Goal: Task Accomplishment & Management: Complete application form

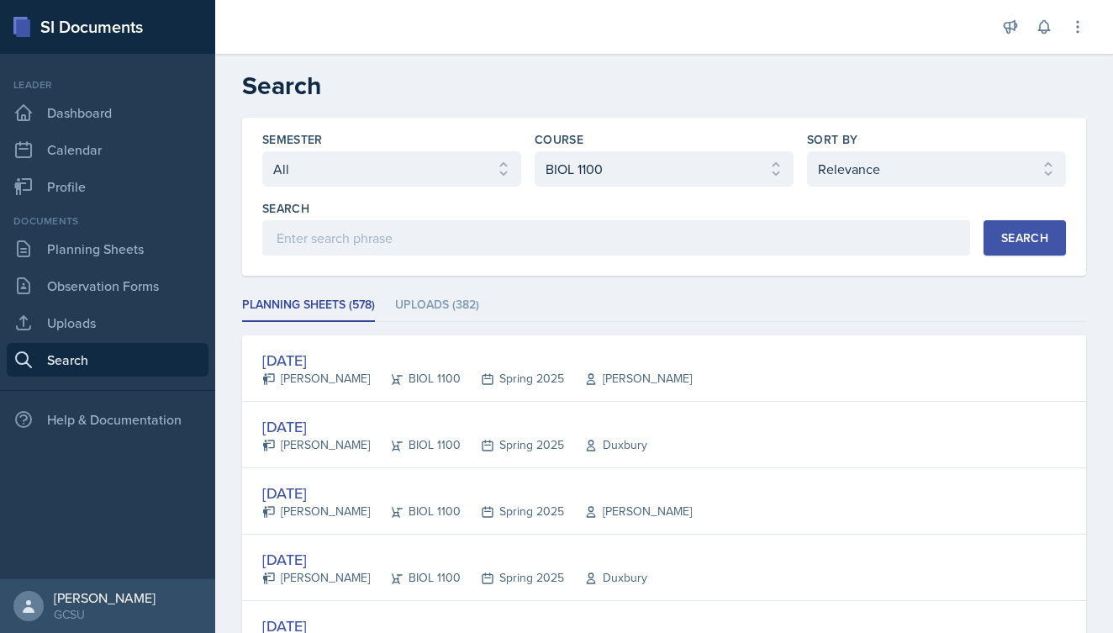
select select "all"
select select "36541d13-729a-45ef-a9cb-922687840166"
select select "1"
select select "838c426c-7ba8-4b05-94c8-22f19dd4c5cc"
click at [1045, 233] on div "Search" at bounding box center [1025, 237] width 47 height 13
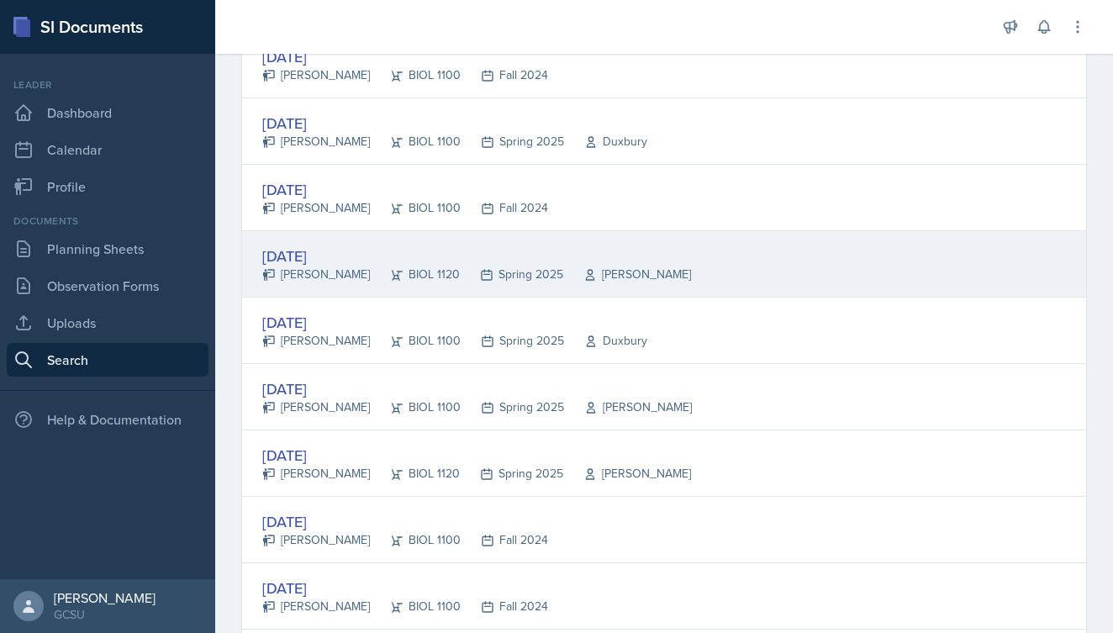
scroll to position [2501, 0]
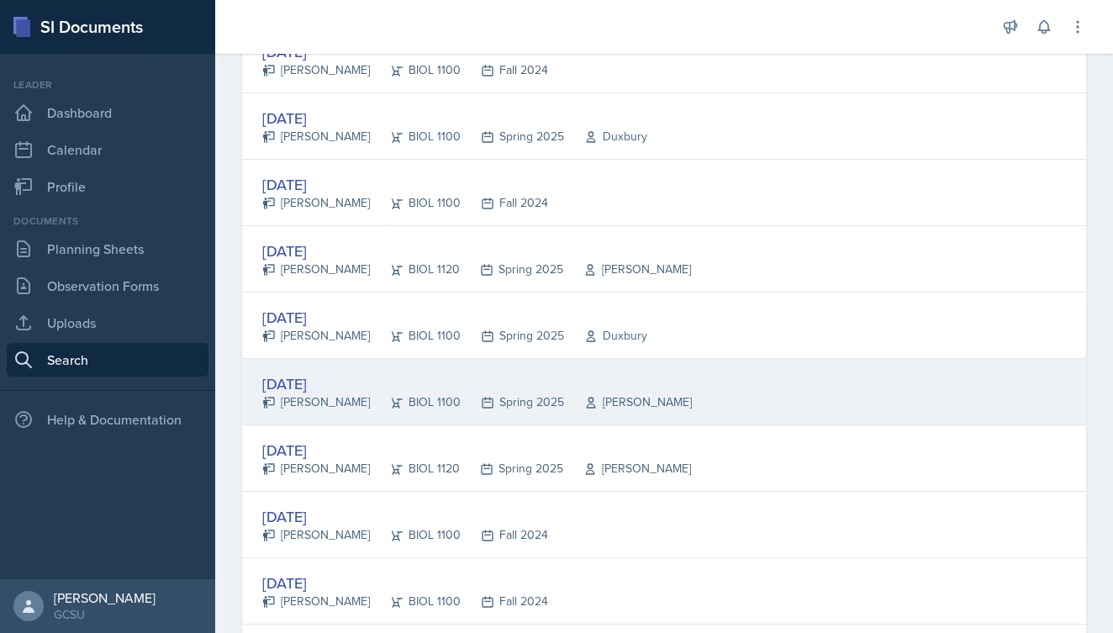
click at [321, 392] on div "[DATE]" at bounding box center [477, 384] width 430 height 23
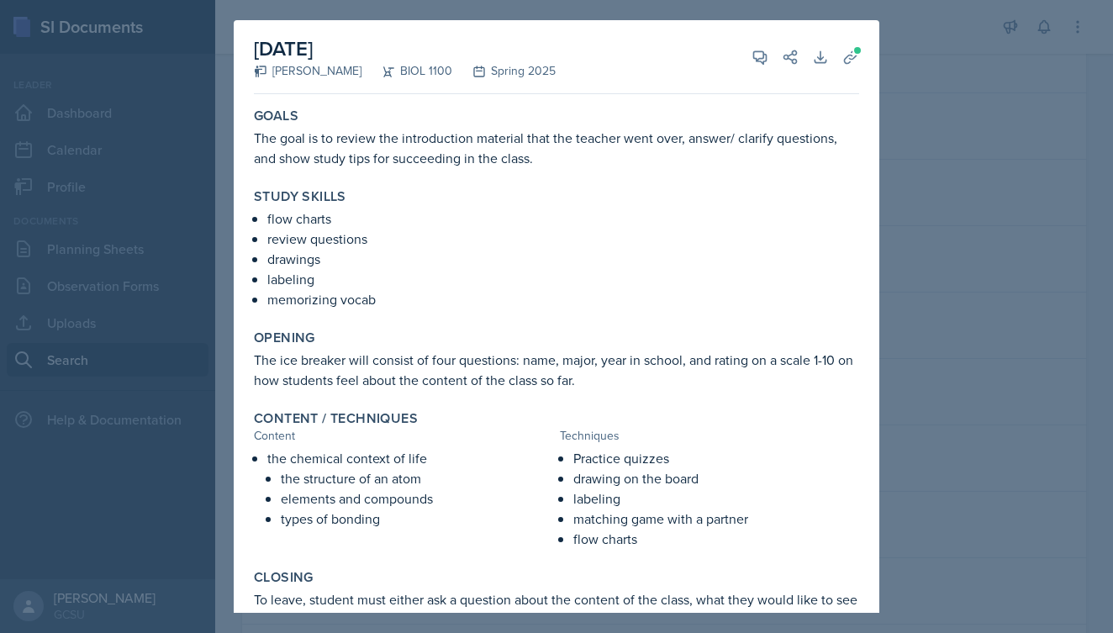
scroll to position [0, 0]
click at [908, 91] on div at bounding box center [556, 316] width 1113 height 633
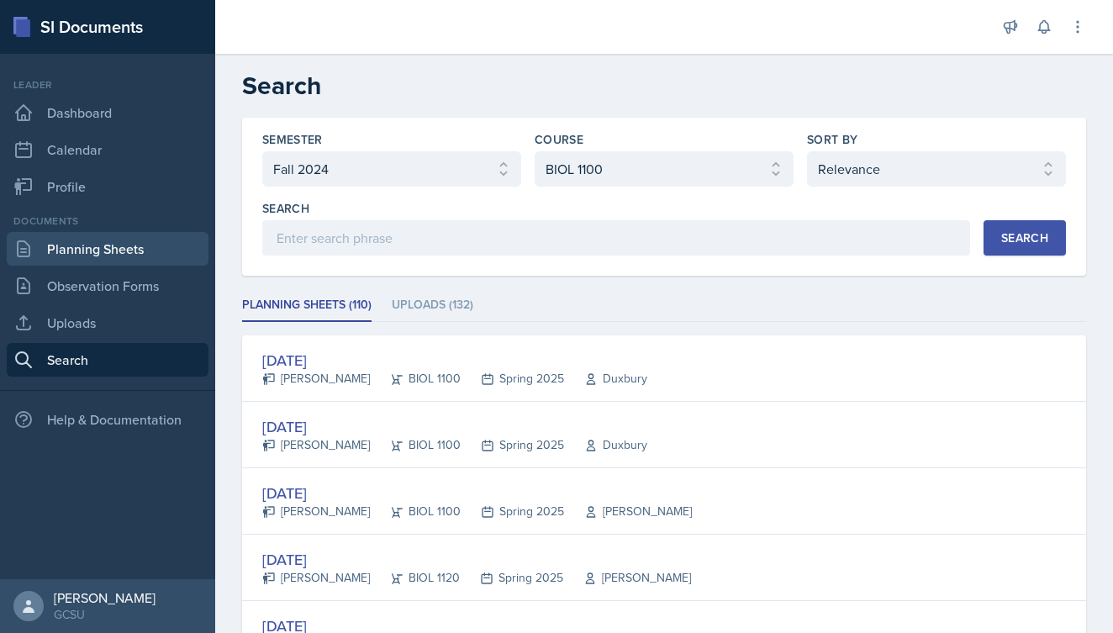
click at [90, 247] on link "Planning Sheets" at bounding box center [108, 249] width 202 height 34
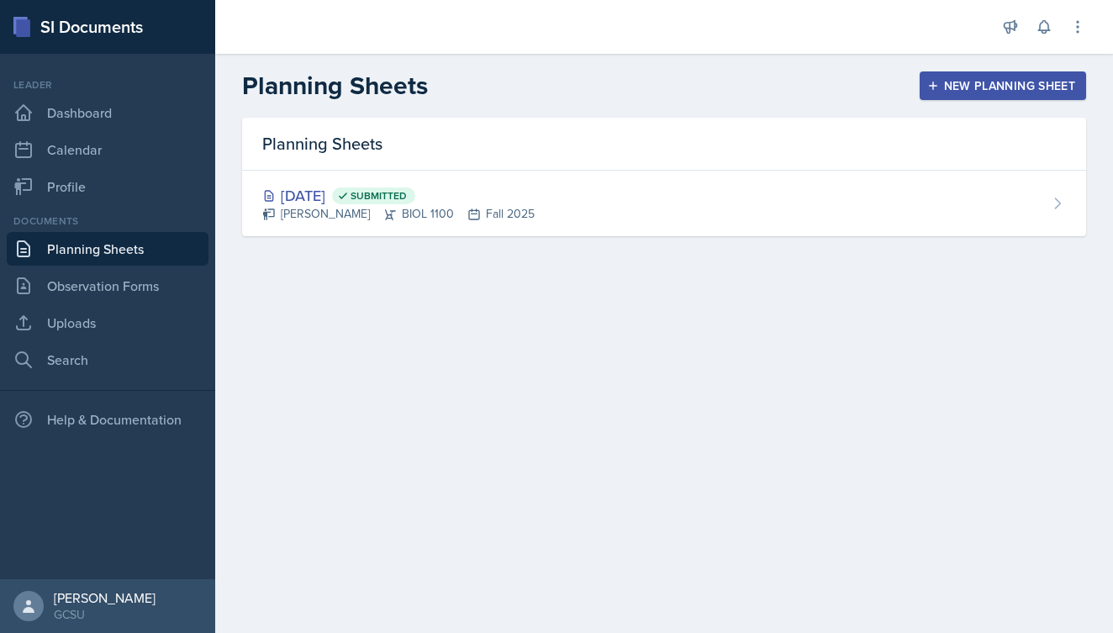
click at [1018, 87] on div "New Planning Sheet" at bounding box center [1003, 85] width 145 height 13
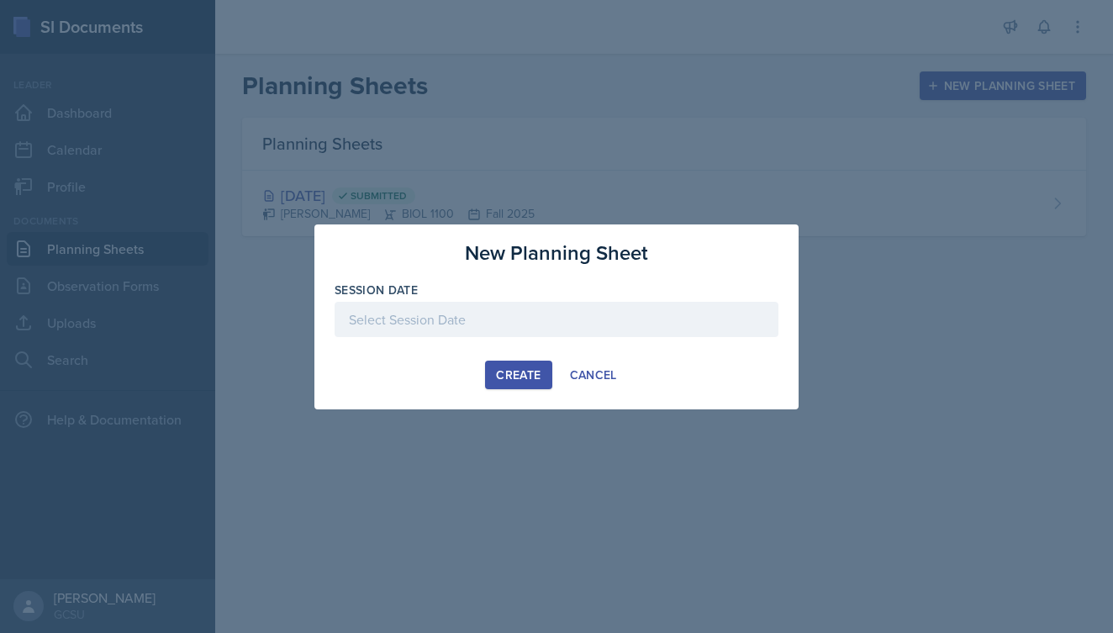
click at [467, 326] on div at bounding box center [557, 319] width 444 height 35
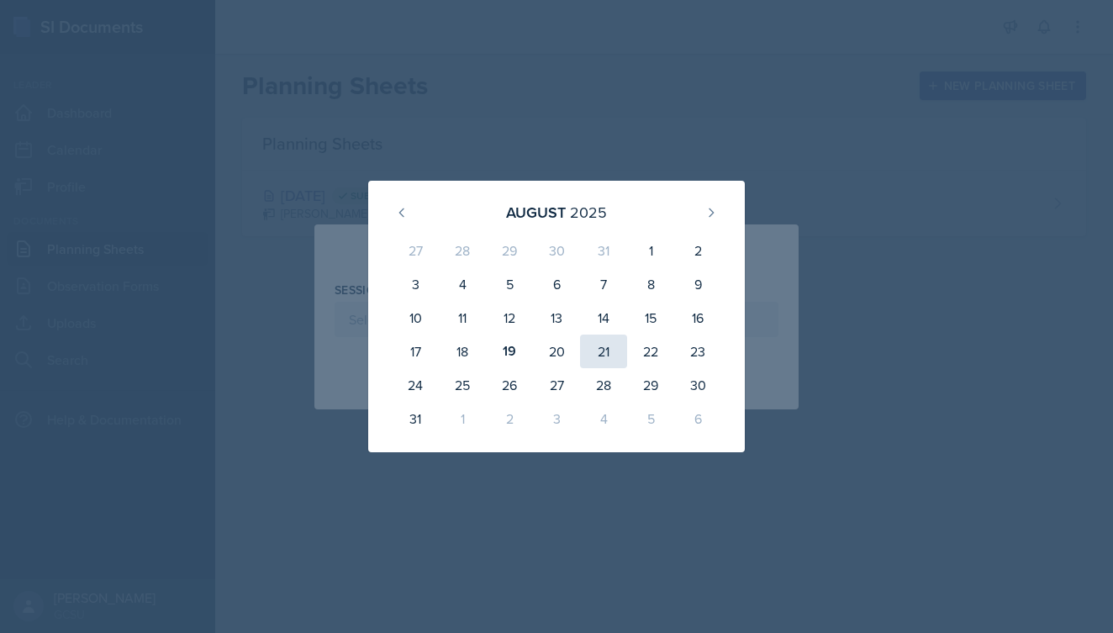
click at [602, 346] on div "21" at bounding box center [603, 352] width 47 height 34
type input "[DATE]"
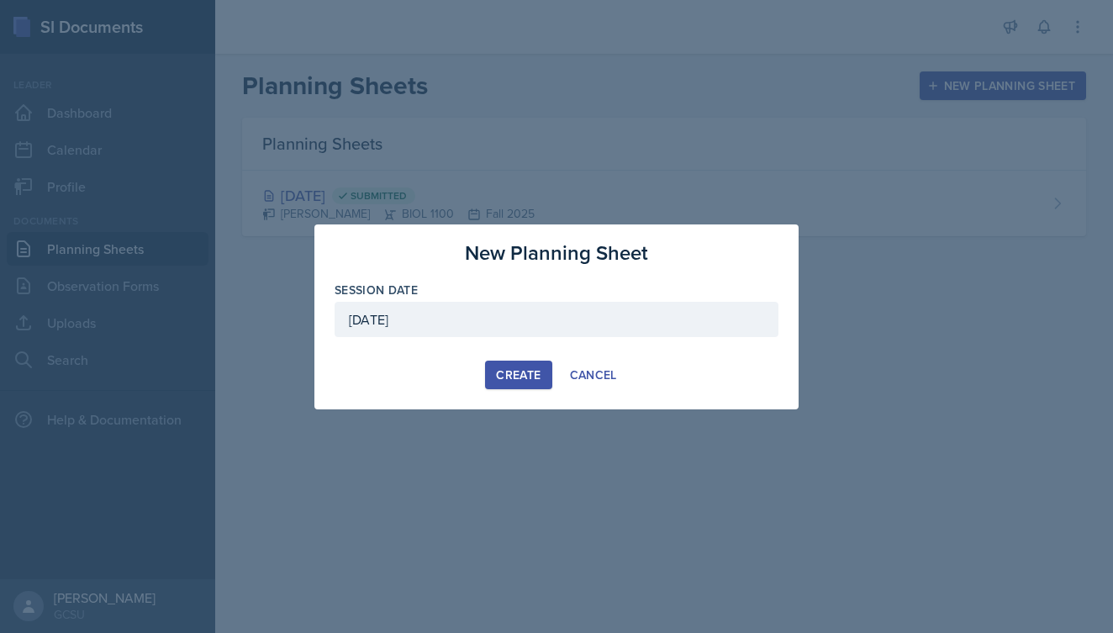
click at [540, 369] on div "Create" at bounding box center [518, 374] width 45 height 13
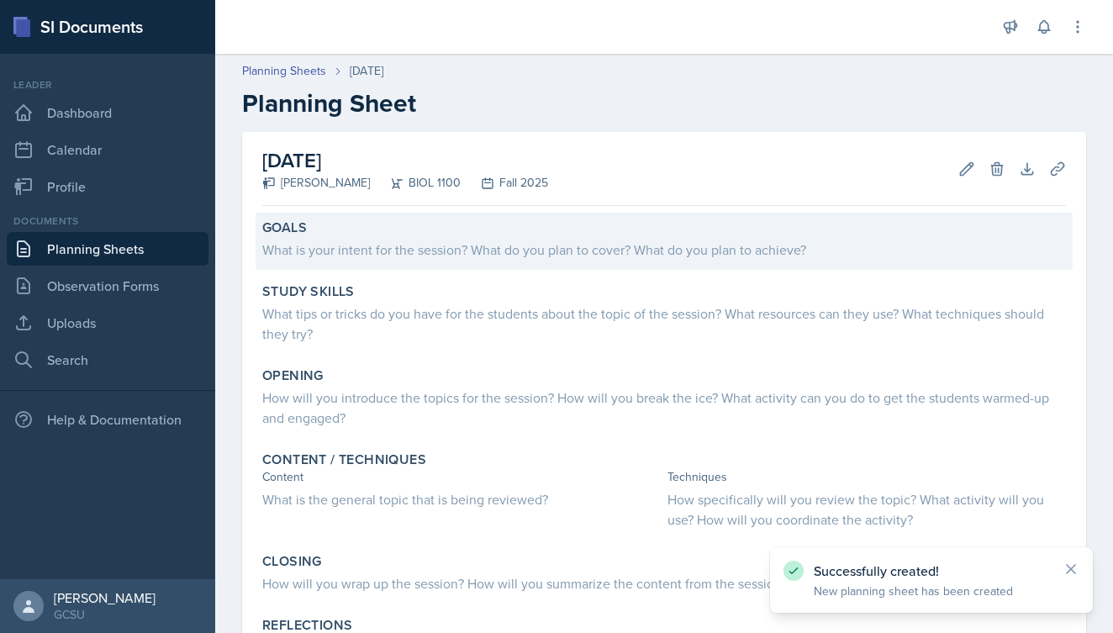
click at [461, 247] on div "What is your intent for the session? What do you plan to cover? What do you pla…" at bounding box center [664, 250] width 804 height 20
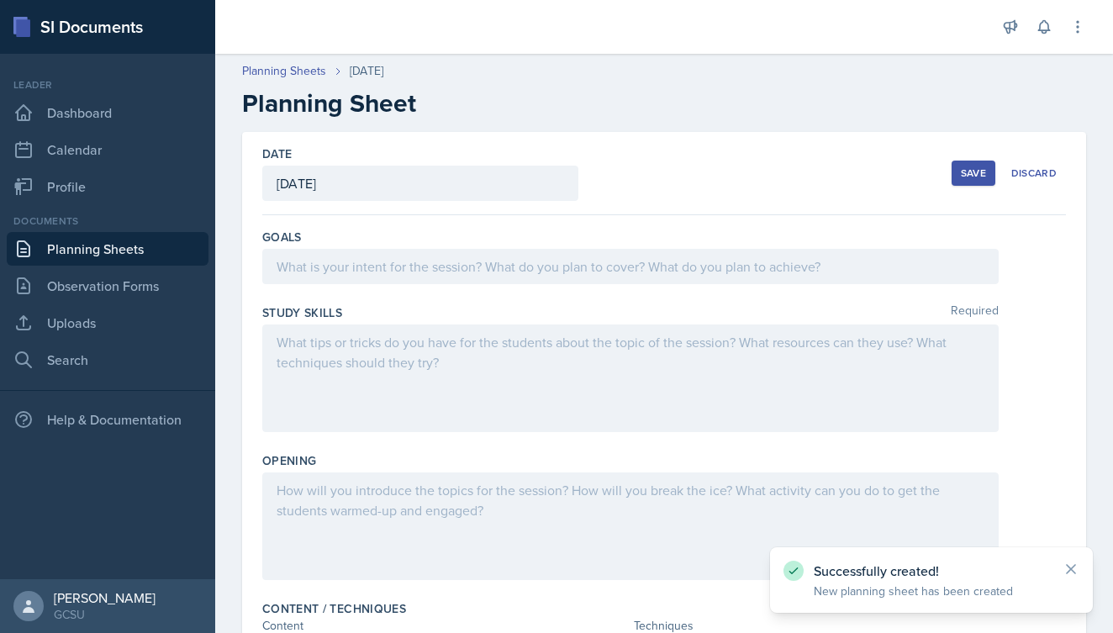
click at [416, 264] on div at bounding box center [630, 266] width 737 height 35
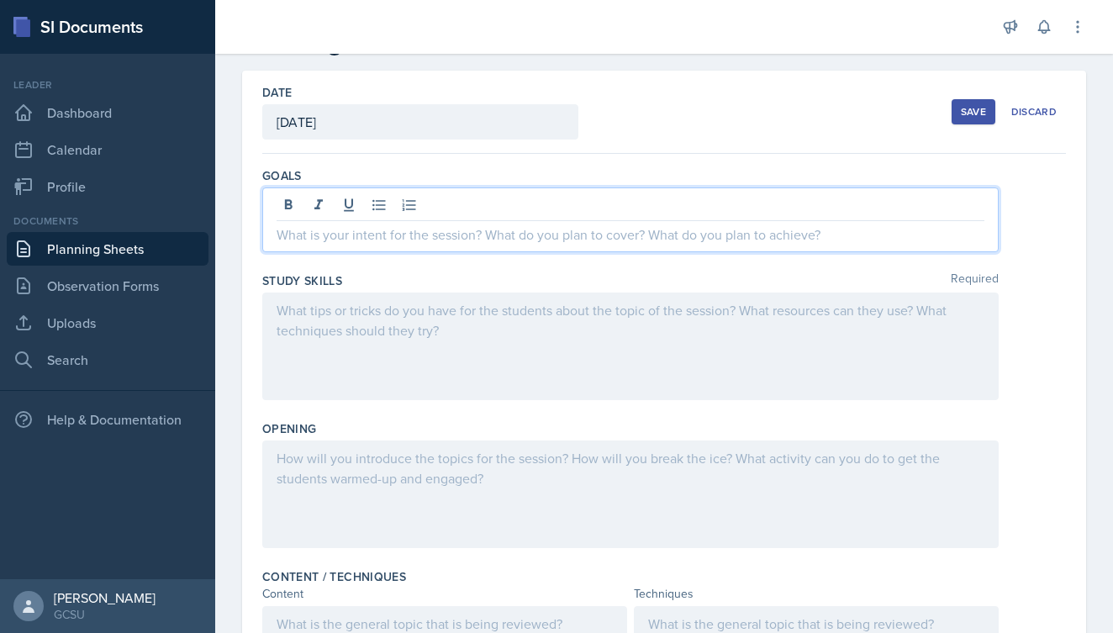
scroll to position [80, 0]
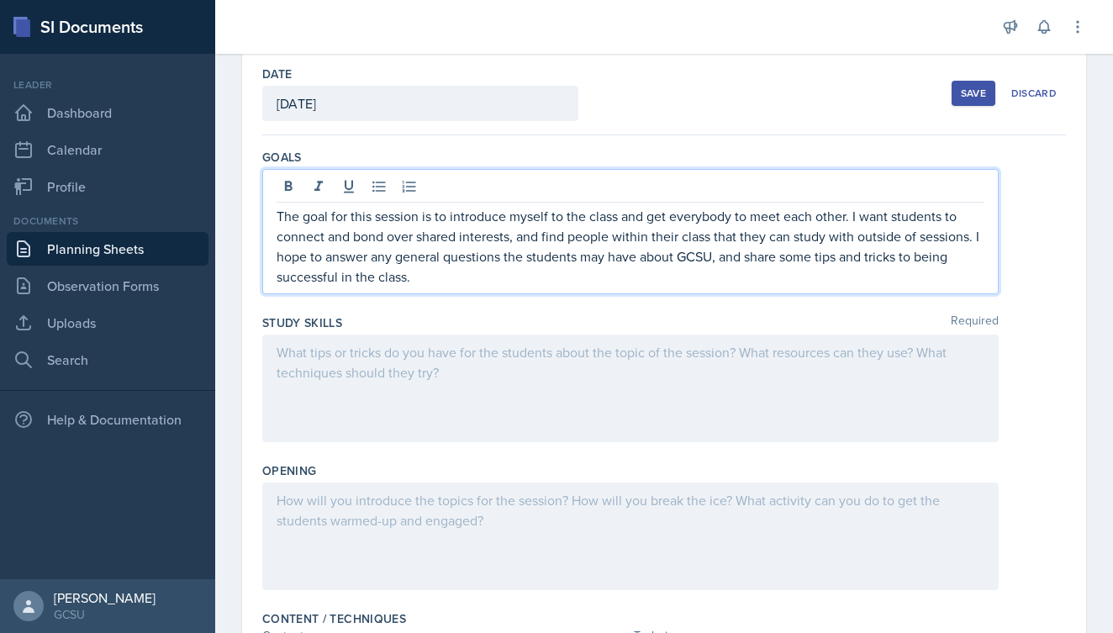
click at [461, 371] on div at bounding box center [630, 389] width 737 height 108
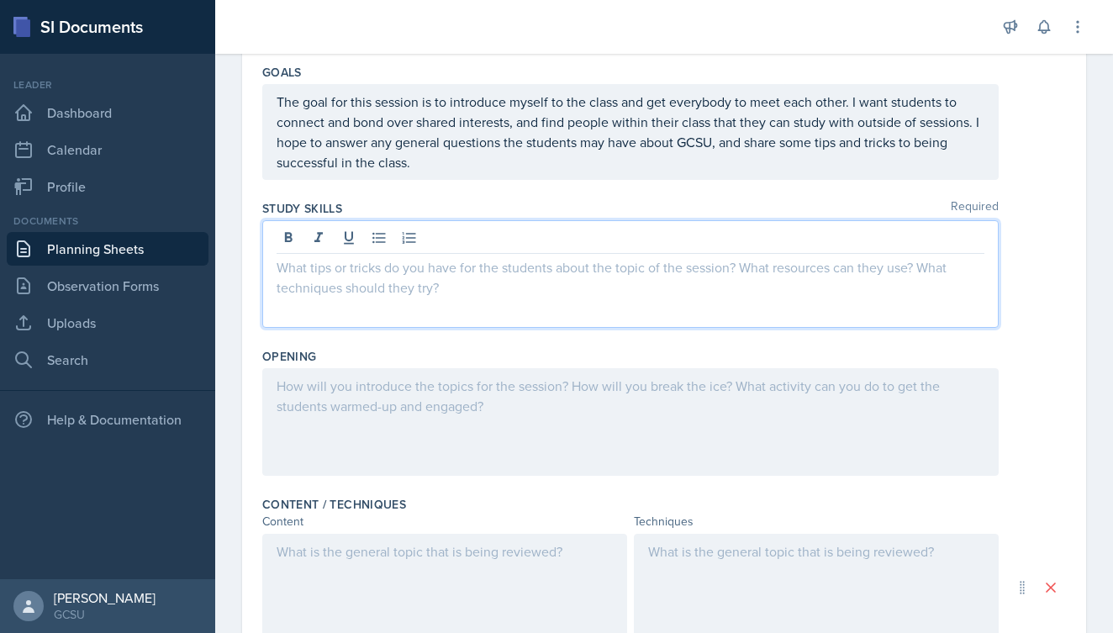
scroll to position [172, 0]
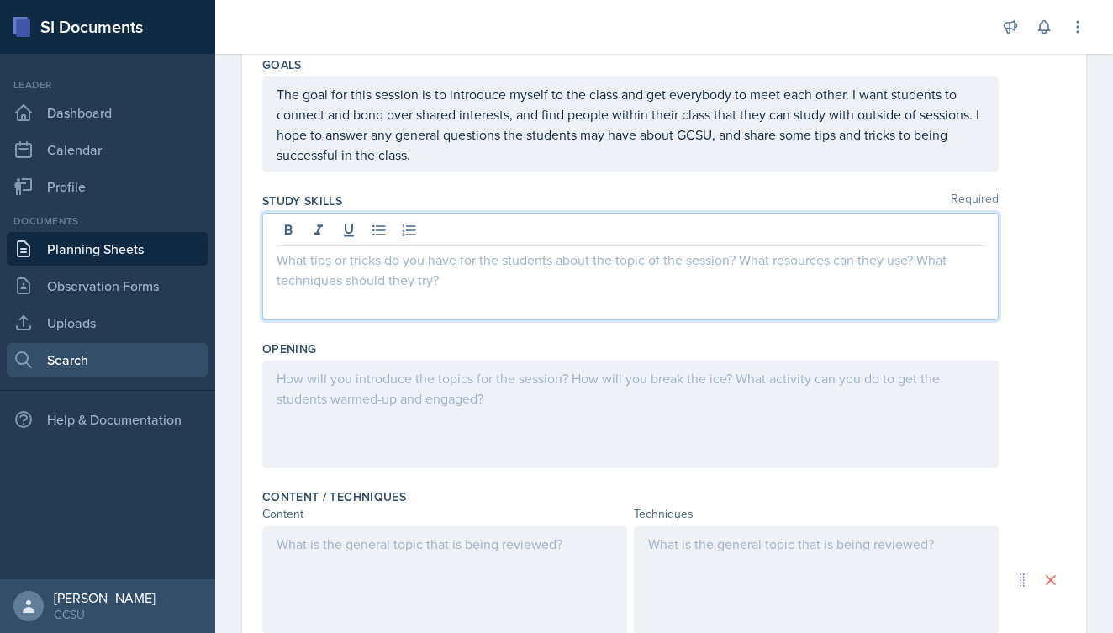
click at [67, 363] on link "Search" at bounding box center [108, 360] width 202 height 34
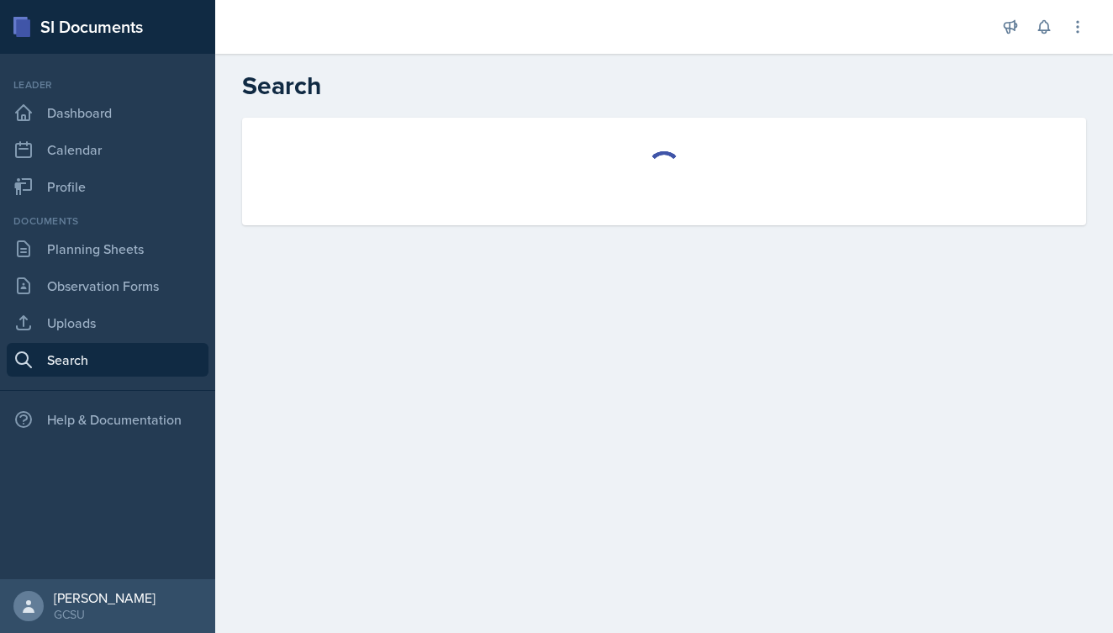
select select "all"
select select "1"
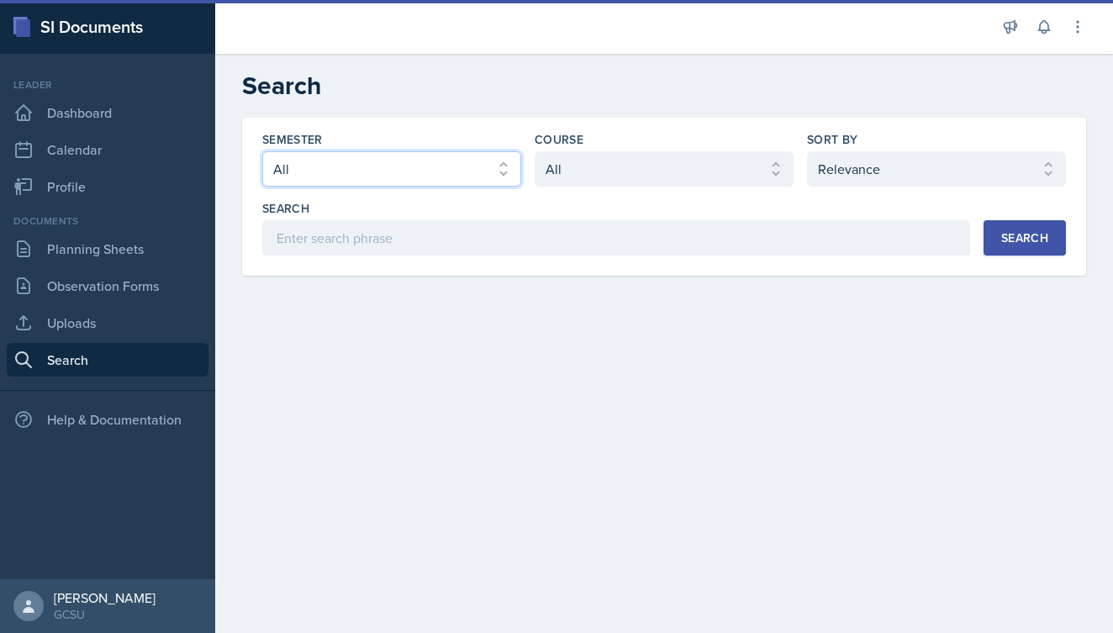
select select "838c426c-7ba8-4b05-94c8-22f19dd4c5cc"
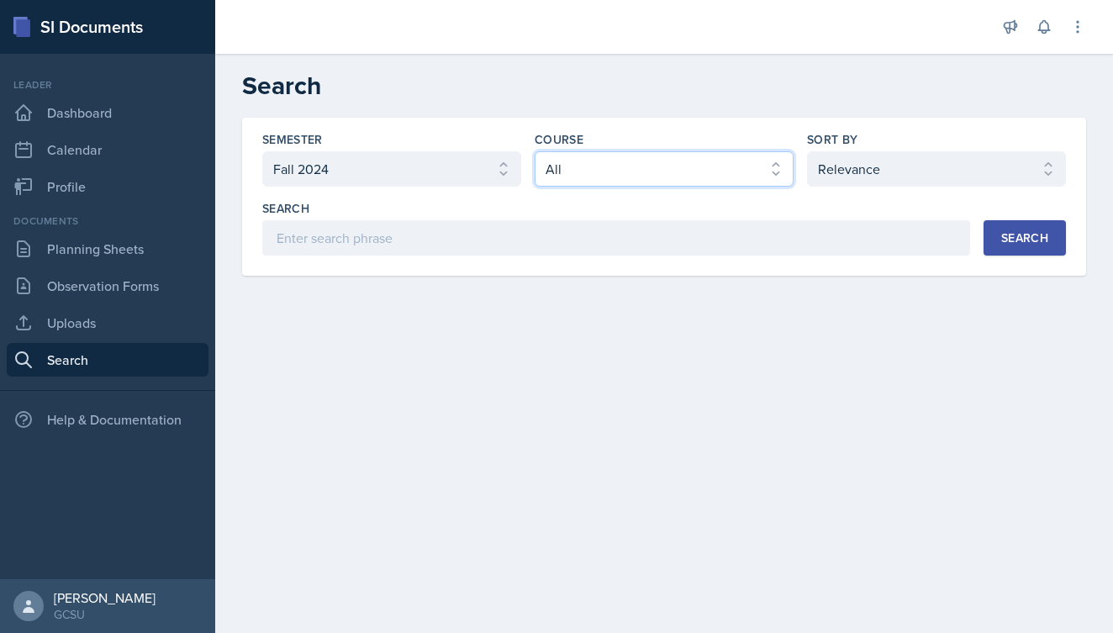
select select "36541d13-729a-45ef-a9cb-922687840166"
click at [1017, 234] on div "Search" at bounding box center [1025, 237] width 47 height 13
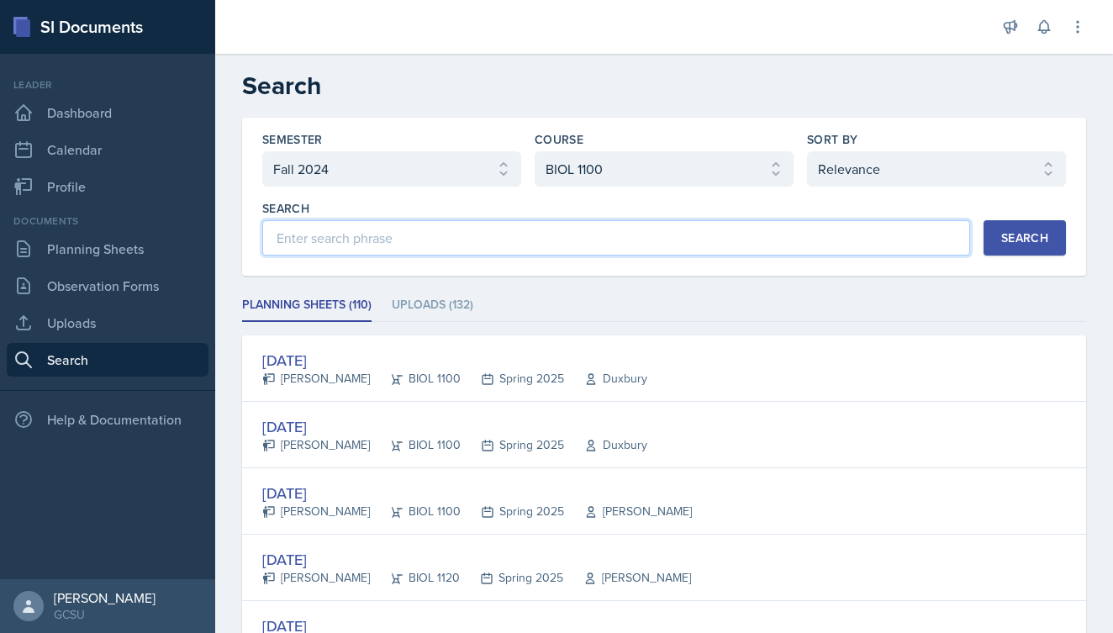
click at [503, 246] on input at bounding box center [616, 237] width 708 height 35
type input "r"
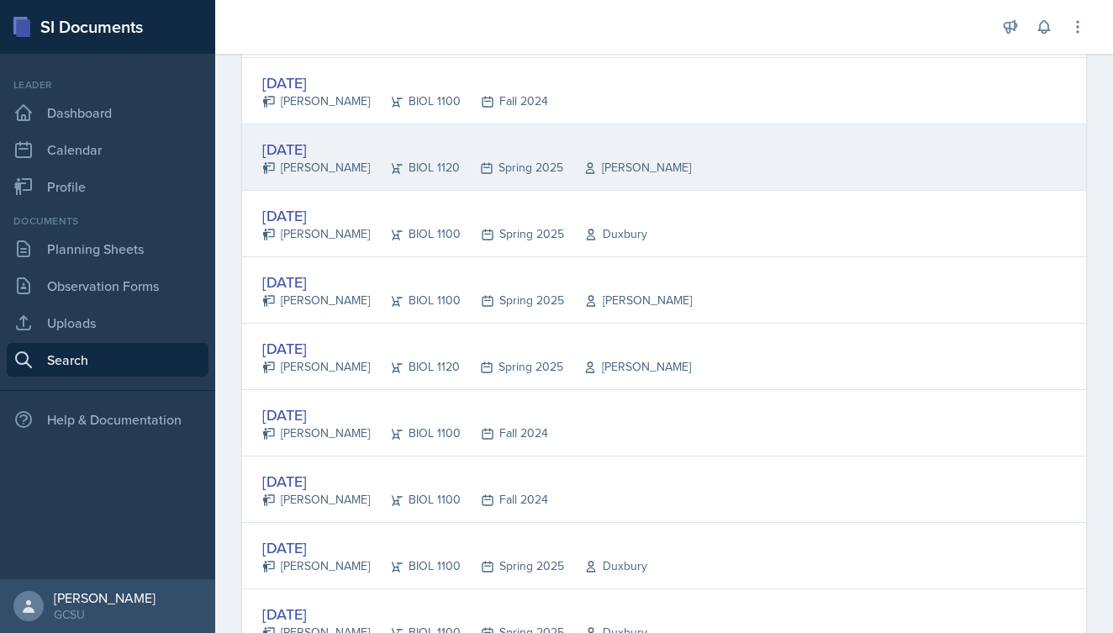
scroll to position [2694, 0]
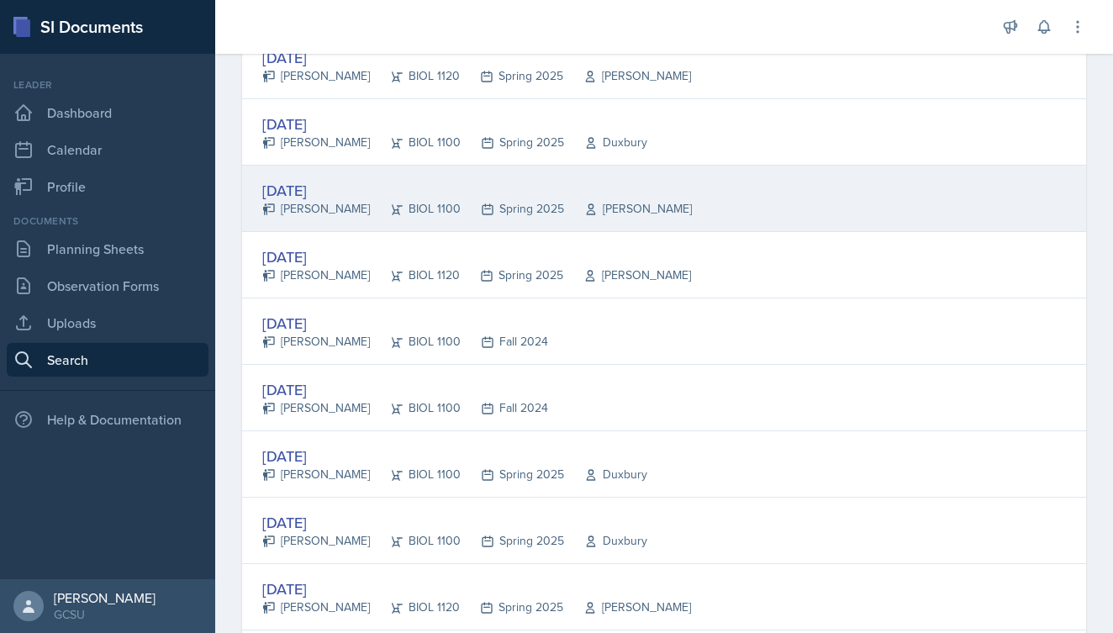
click at [338, 194] on div "[DATE]" at bounding box center [477, 190] width 430 height 23
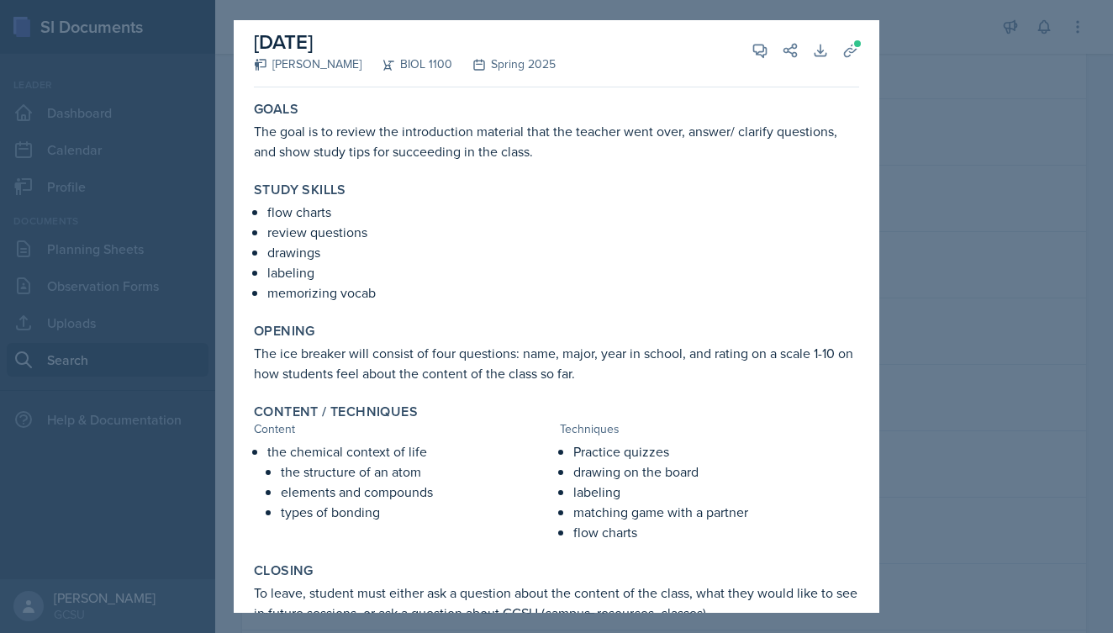
scroll to position [0, 0]
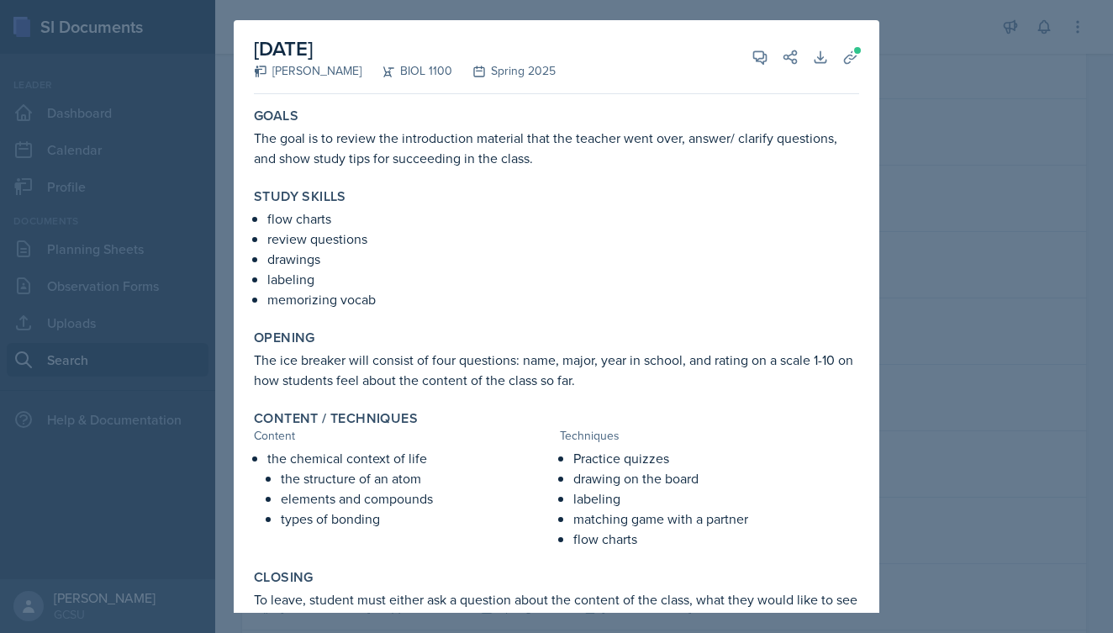
click at [980, 220] on div at bounding box center [556, 316] width 1113 height 633
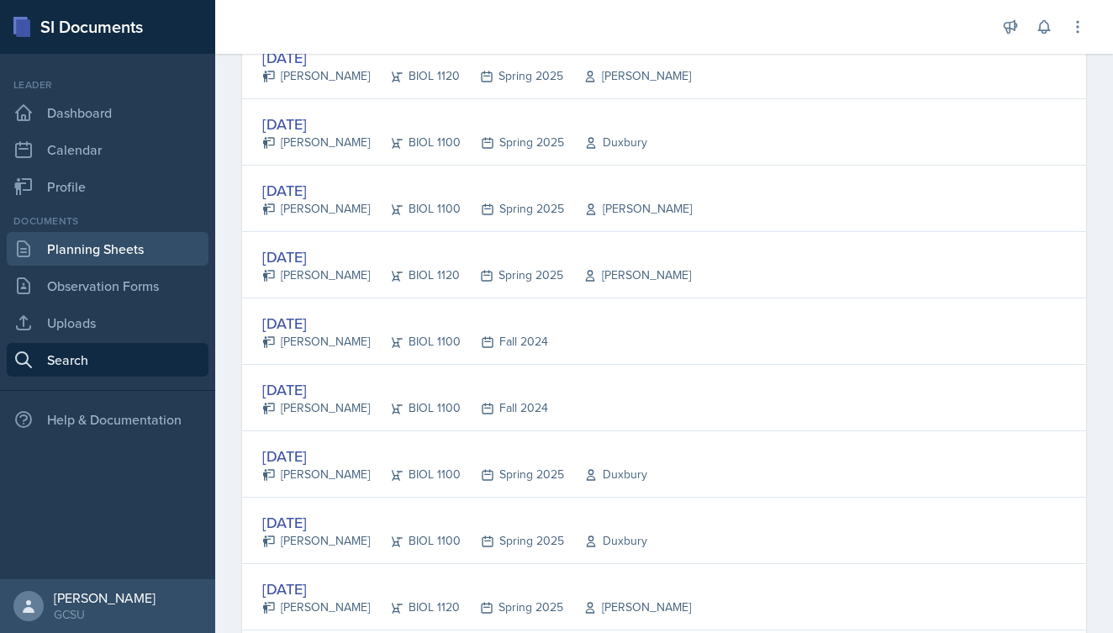
click at [103, 245] on link "Planning Sheets" at bounding box center [108, 249] width 202 height 34
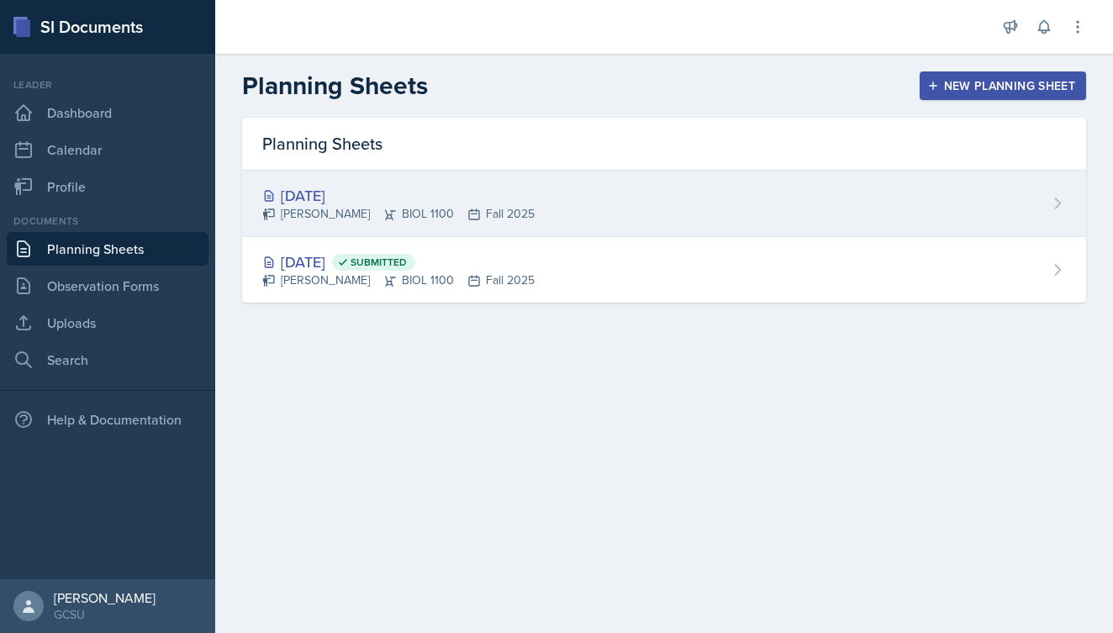
click at [460, 205] on div "[PERSON_NAME] BIOL 1100 Fall 2025" at bounding box center [398, 214] width 272 height 18
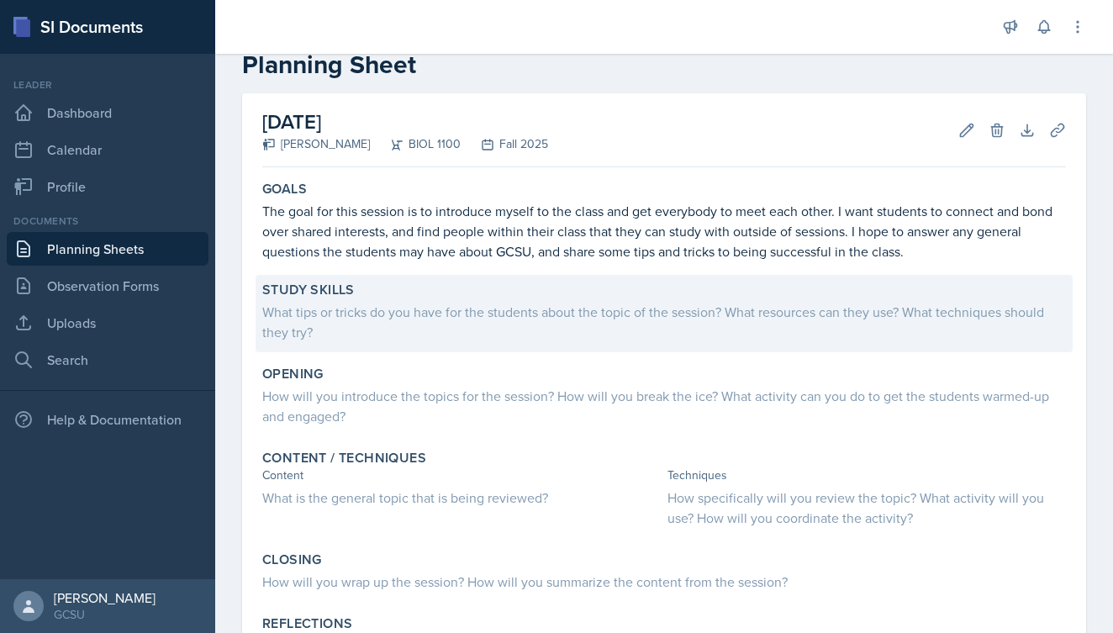
scroll to position [43, 0]
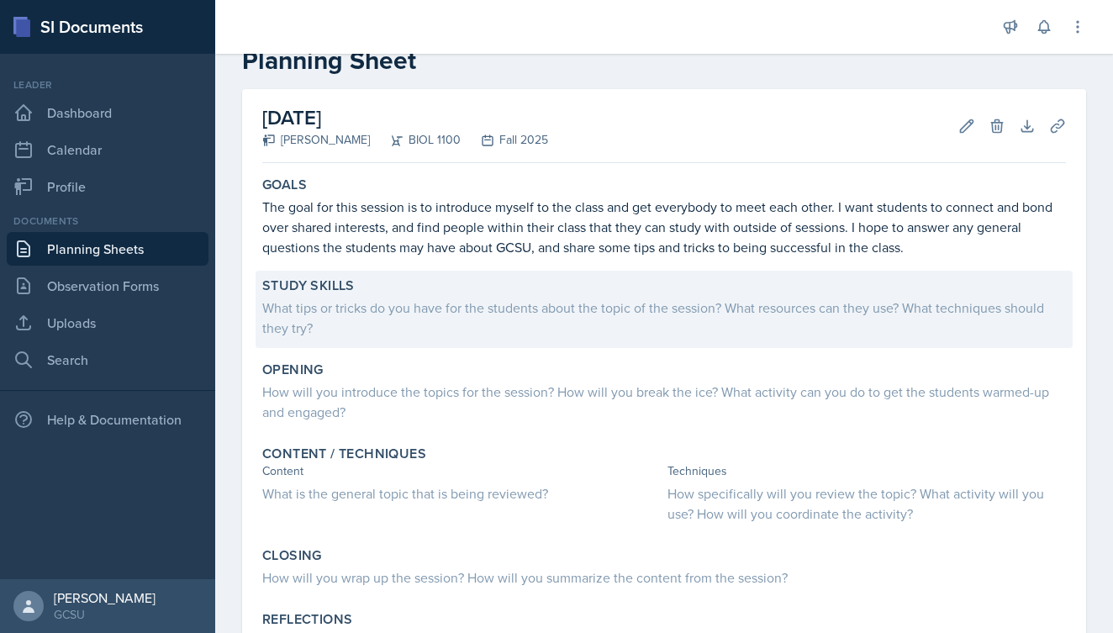
click at [408, 331] on div "What tips or tricks do you have for the students about the topic of the session…" at bounding box center [664, 318] width 804 height 40
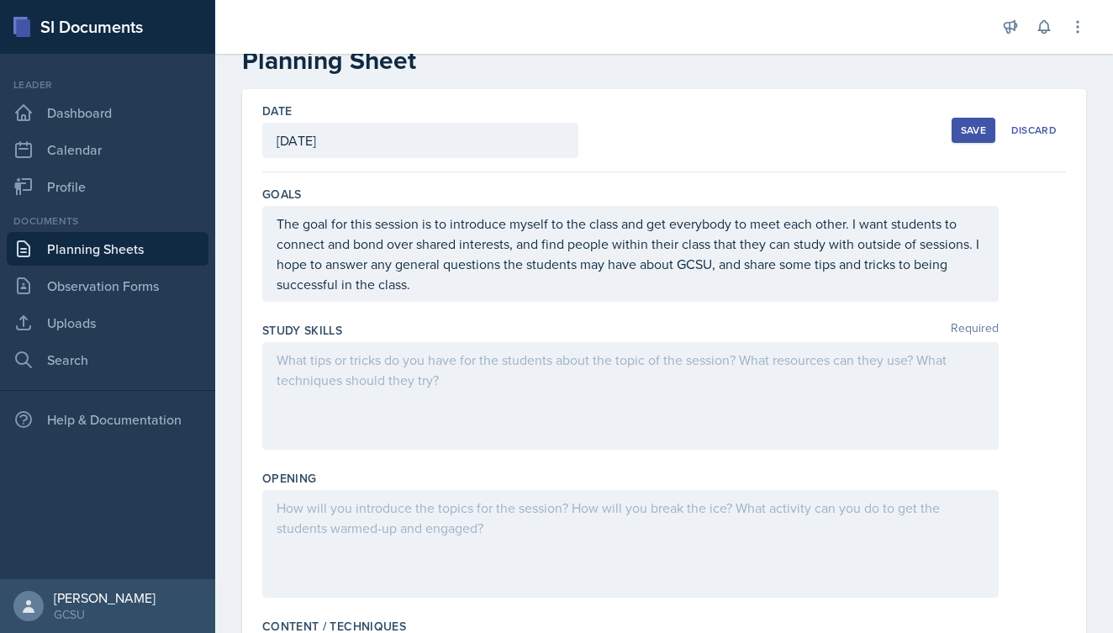
click at [408, 331] on div "Study Skills Required" at bounding box center [664, 330] width 804 height 17
click at [393, 378] on div at bounding box center [630, 396] width 737 height 108
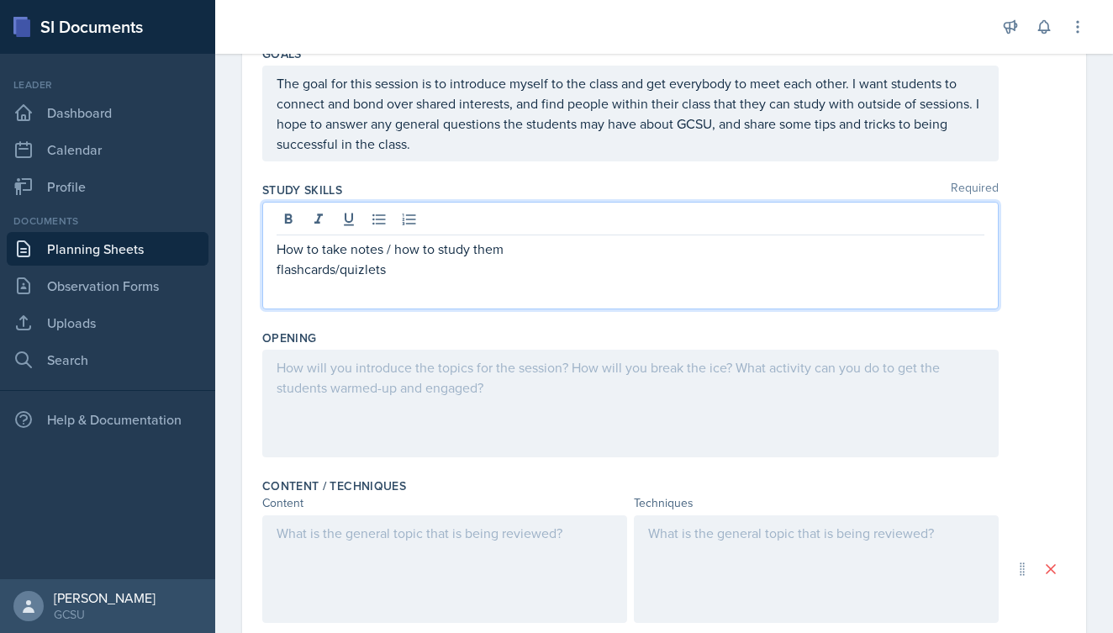
scroll to position [188, 0]
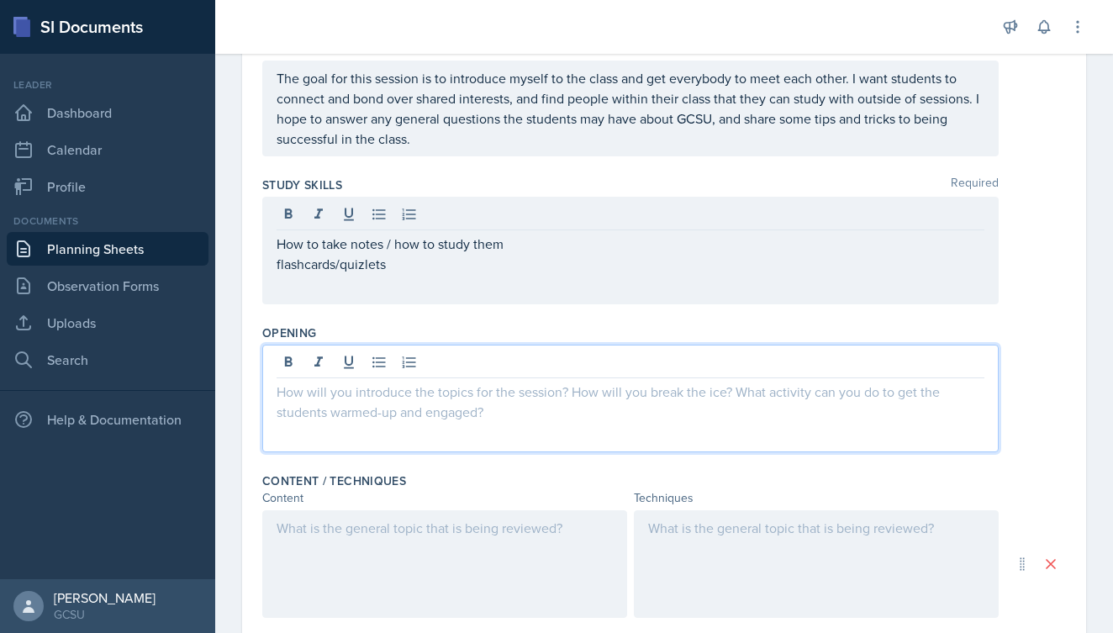
click at [330, 370] on div at bounding box center [630, 399] width 737 height 108
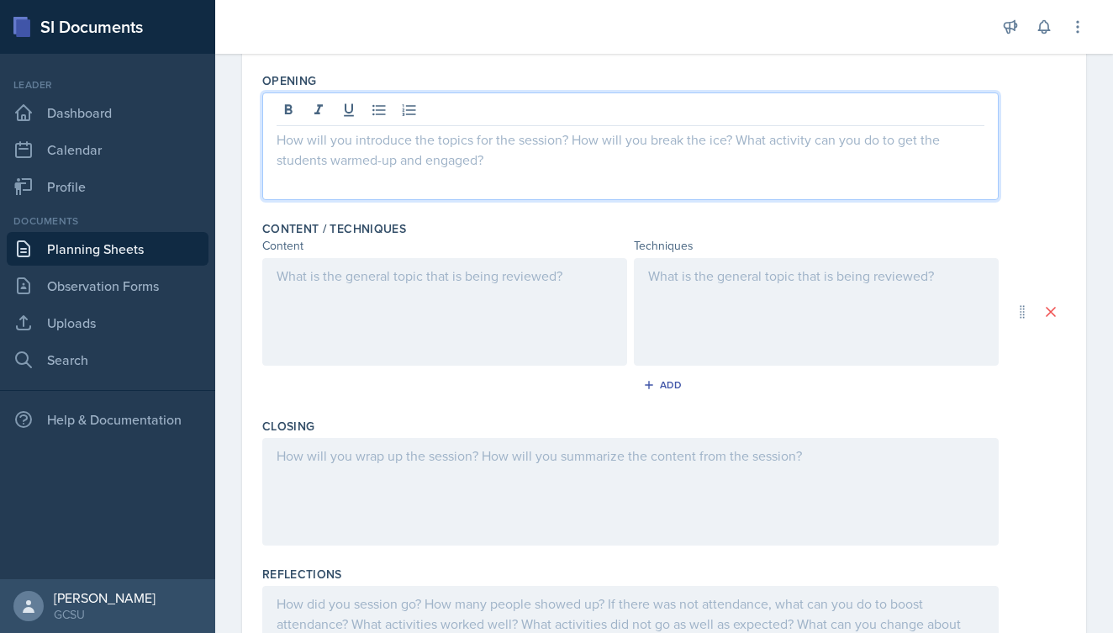
scroll to position [433, 0]
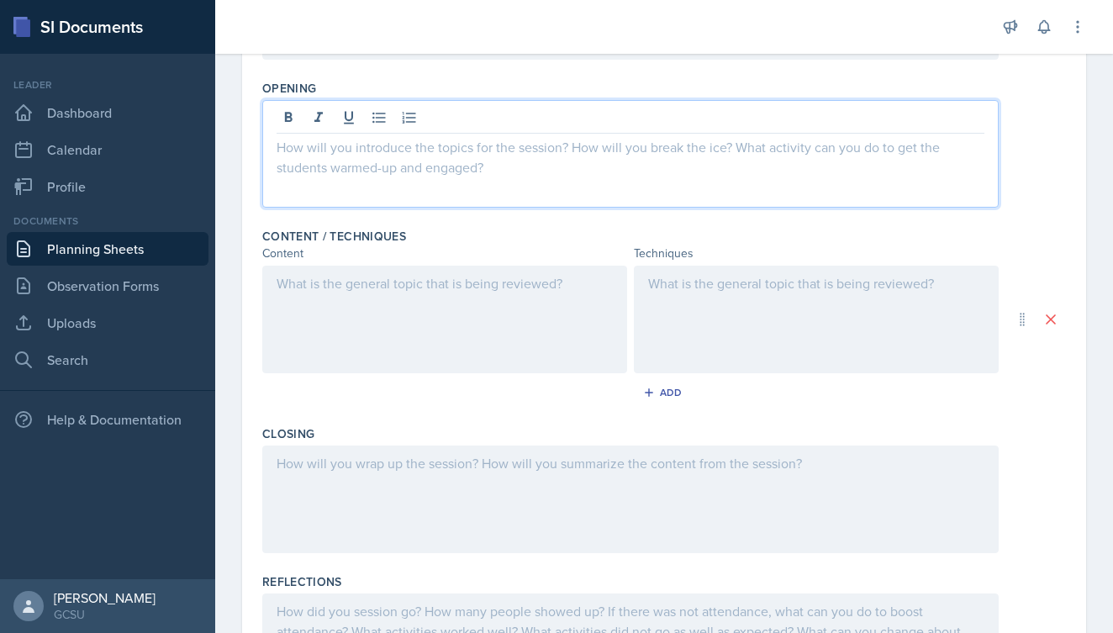
click at [505, 289] on div at bounding box center [444, 320] width 365 height 108
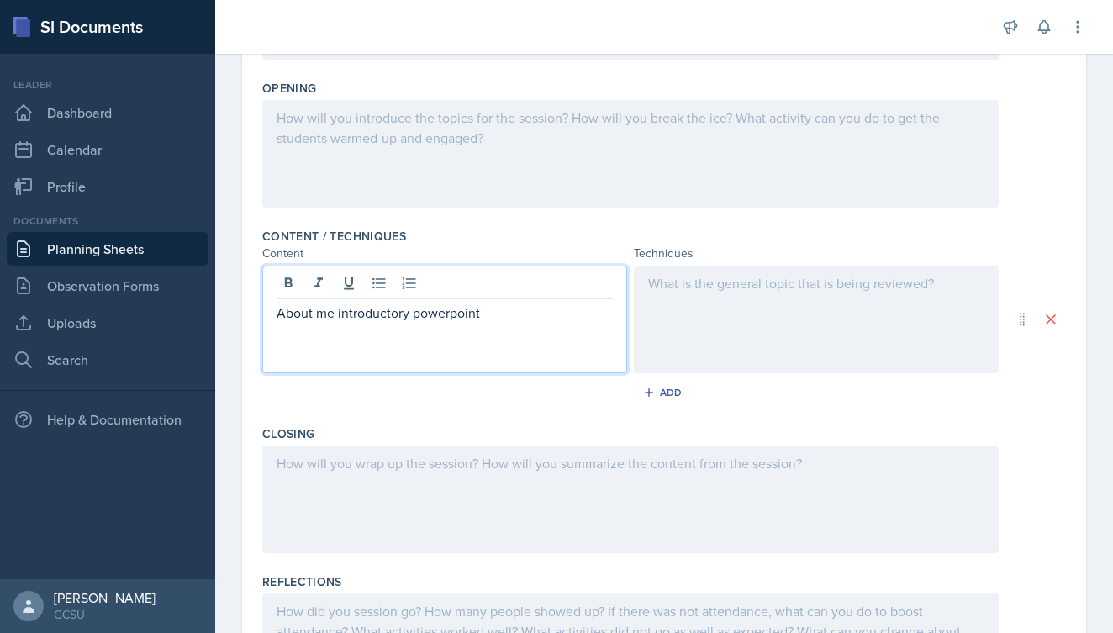
click at [709, 320] on div at bounding box center [816, 320] width 365 height 108
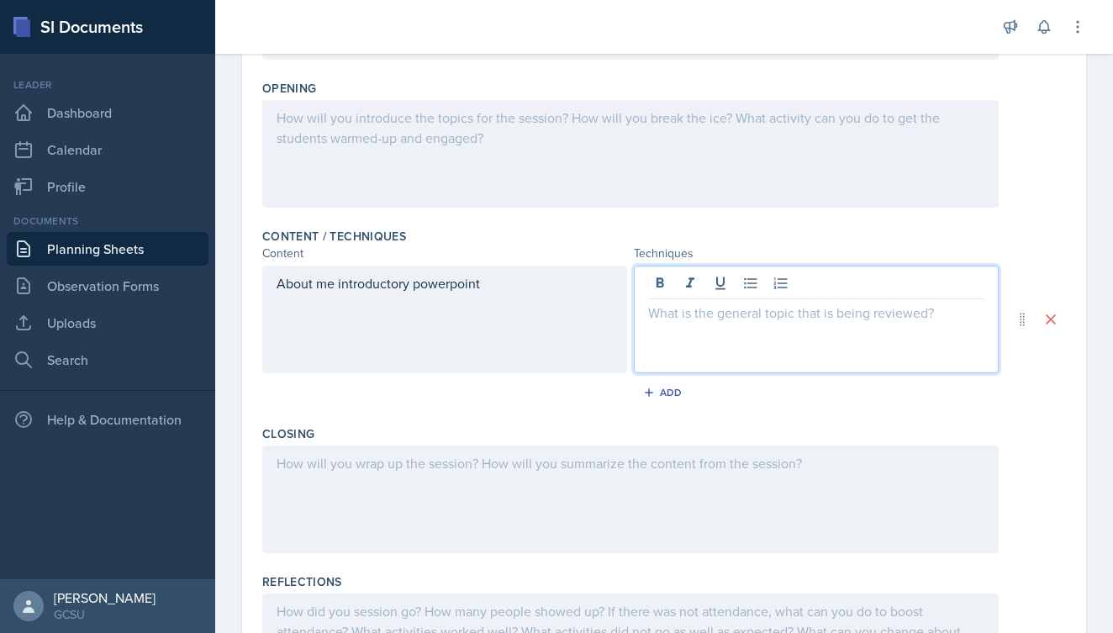
click at [527, 296] on div "About me introductory powerpoint" at bounding box center [444, 320] width 365 height 108
click at [764, 286] on div at bounding box center [816, 320] width 365 height 108
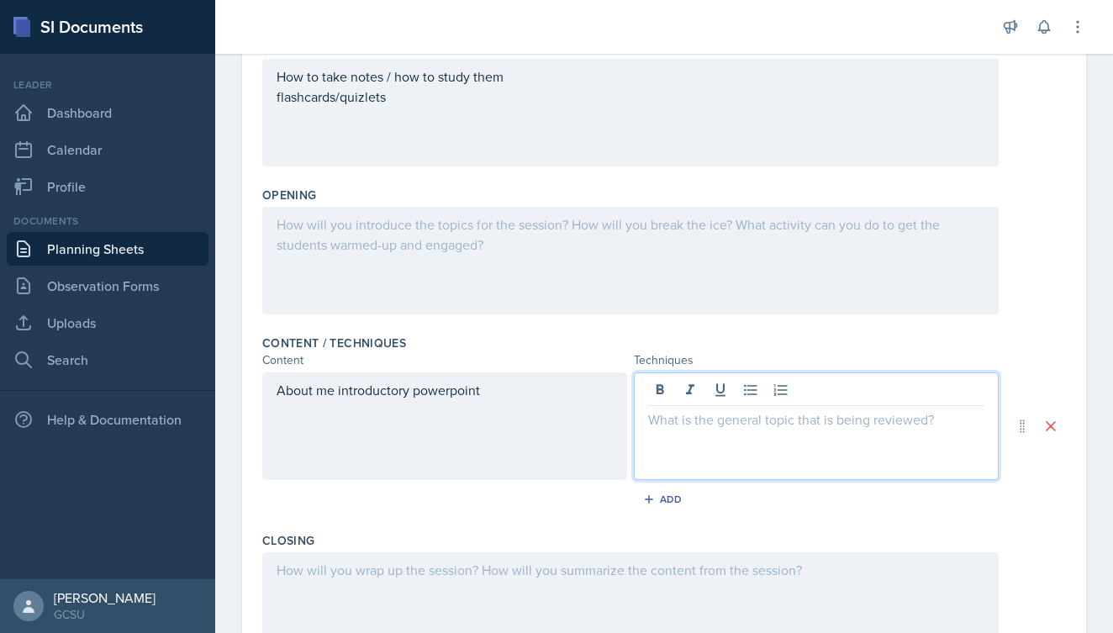
scroll to position [296, 0]
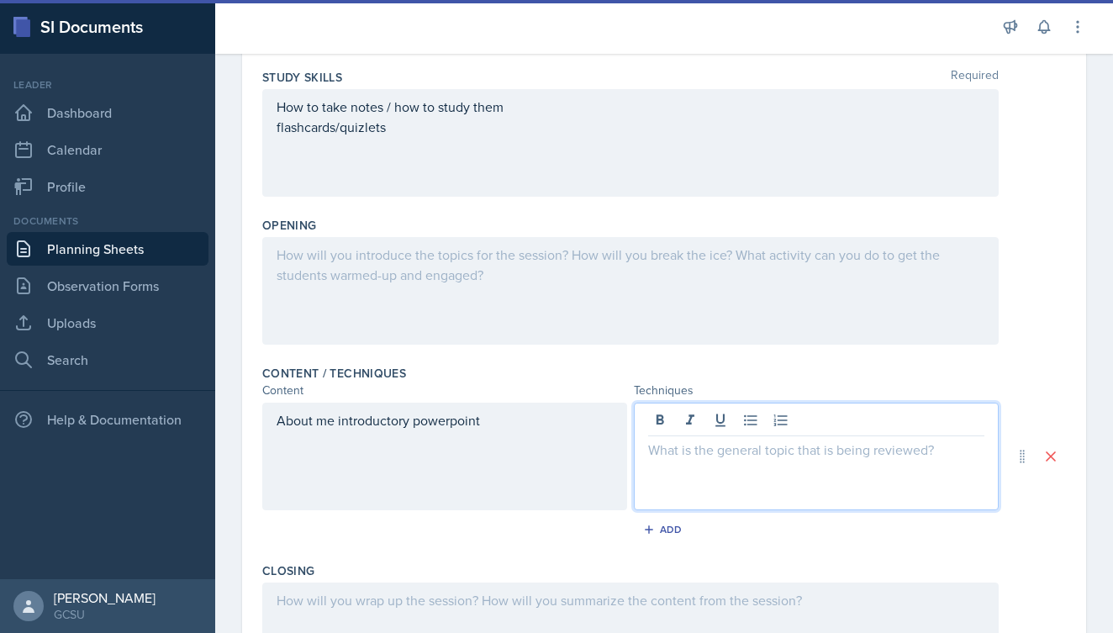
click at [522, 269] on div at bounding box center [630, 291] width 737 height 108
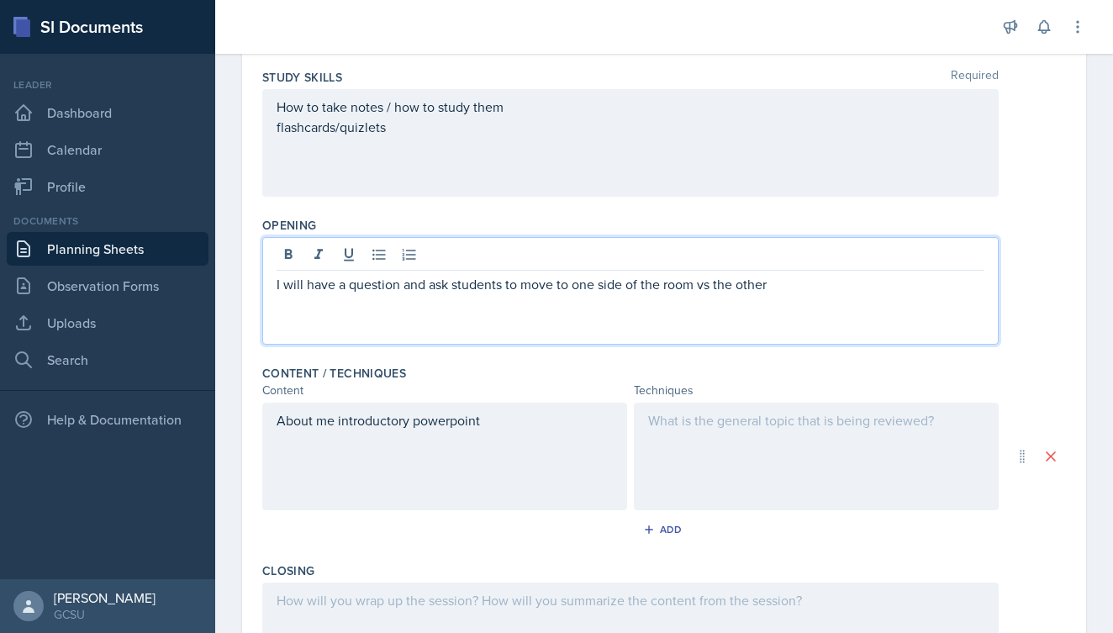
click at [271, 293] on div "I will have a question and ask students to move to one side of the room vs the …" at bounding box center [630, 291] width 737 height 108
click at [277, 285] on p "I will have a question and ask students to move to one side of the room vs the …" at bounding box center [631, 284] width 708 height 20
click at [431, 289] on p "This or That - I will have a question and ask students to move to one side of t…" at bounding box center [631, 284] width 708 height 20
click at [966, 289] on p "This or That - I will have a would you rather question and ask students to move…" at bounding box center [631, 284] width 708 height 20
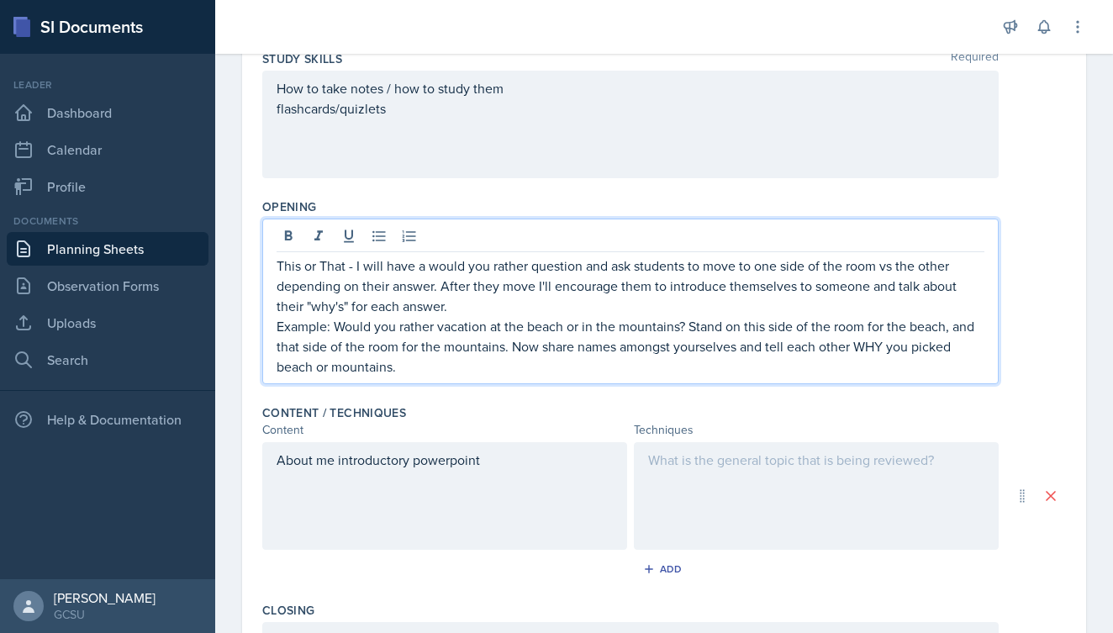
scroll to position [322, 0]
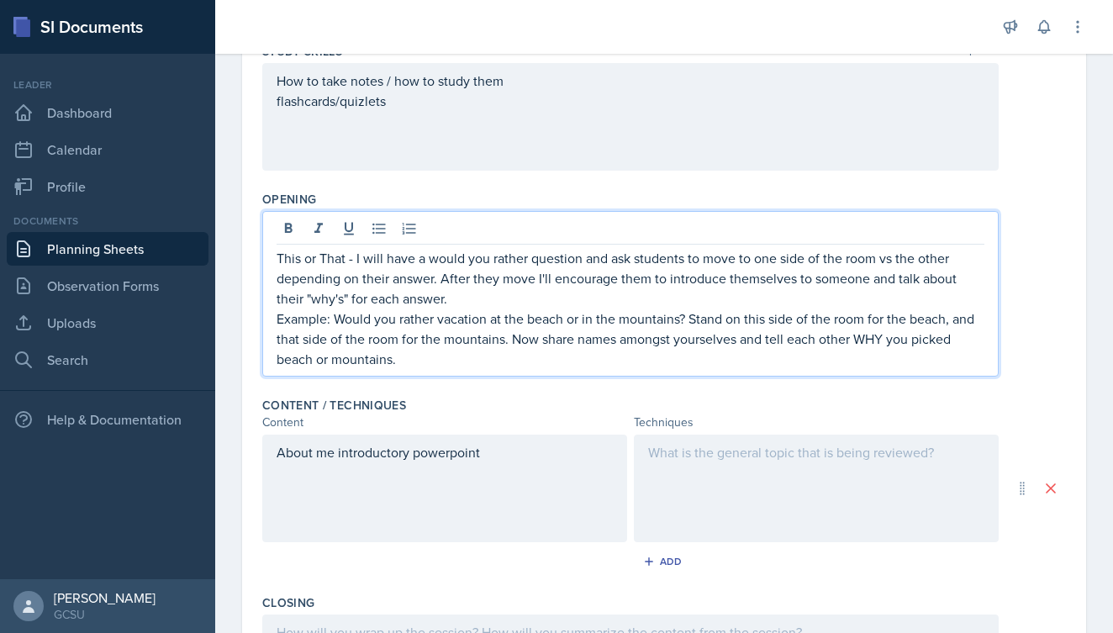
click at [478, 299] on p "This or That - I will have a would you rather question and ask students to move…" at bounding box center [631, 278] width 708 height 61
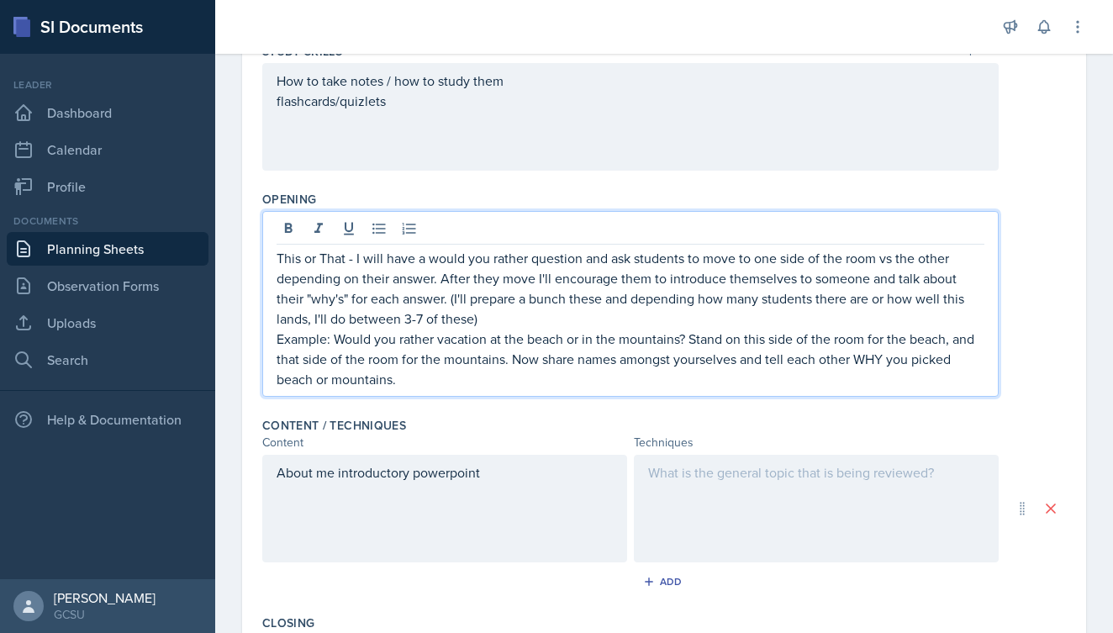
click at [429, 378] on p "Example: Would you rather vacation at the beach or in the mountains? Stand on t…" at bounding box center [631, 359] width 708 height 61
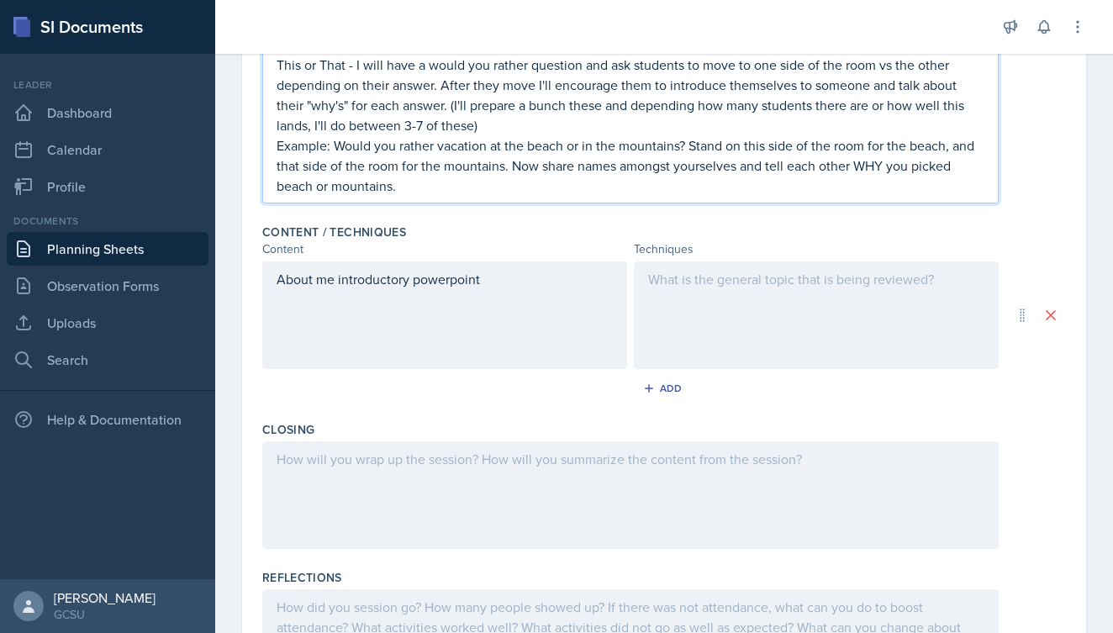
scroll to position [526, 0]
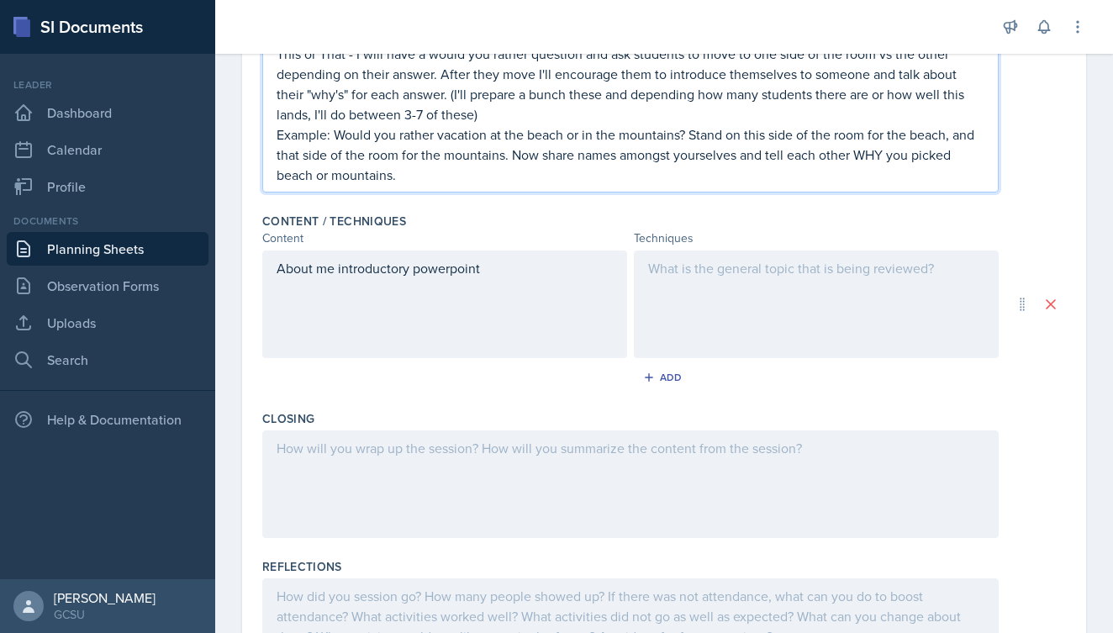
click at [526, 260] on div "About me introductory powerpoint" at bounding box center [444, 305] width 365 height 108
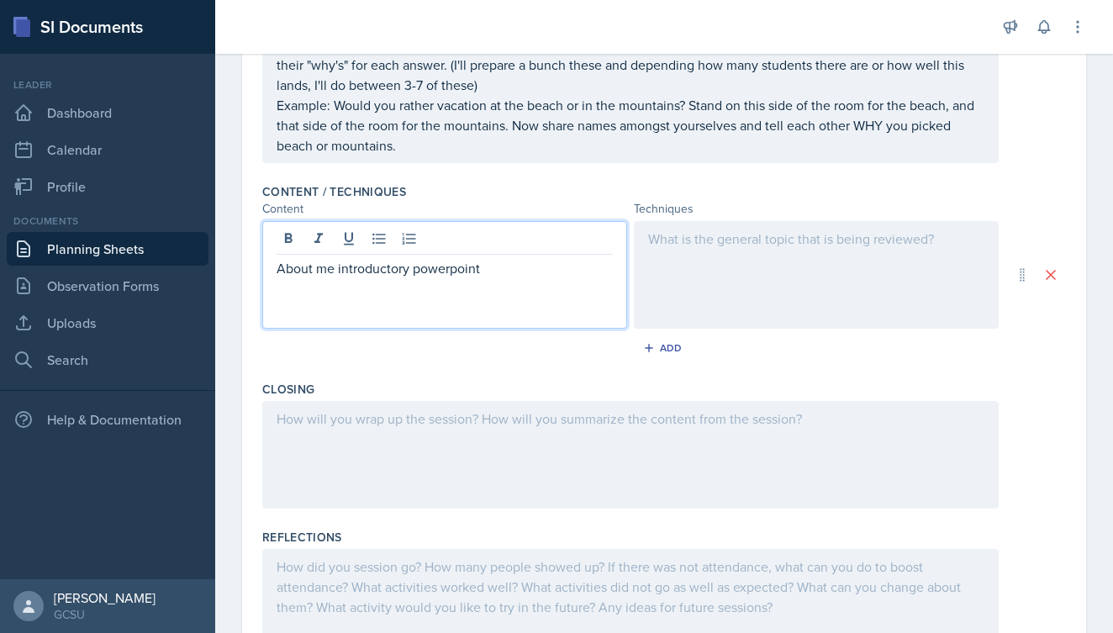
click at [538, 184] on div "Content / Techniques" at bounding box center [664, 191] width 804 height 17
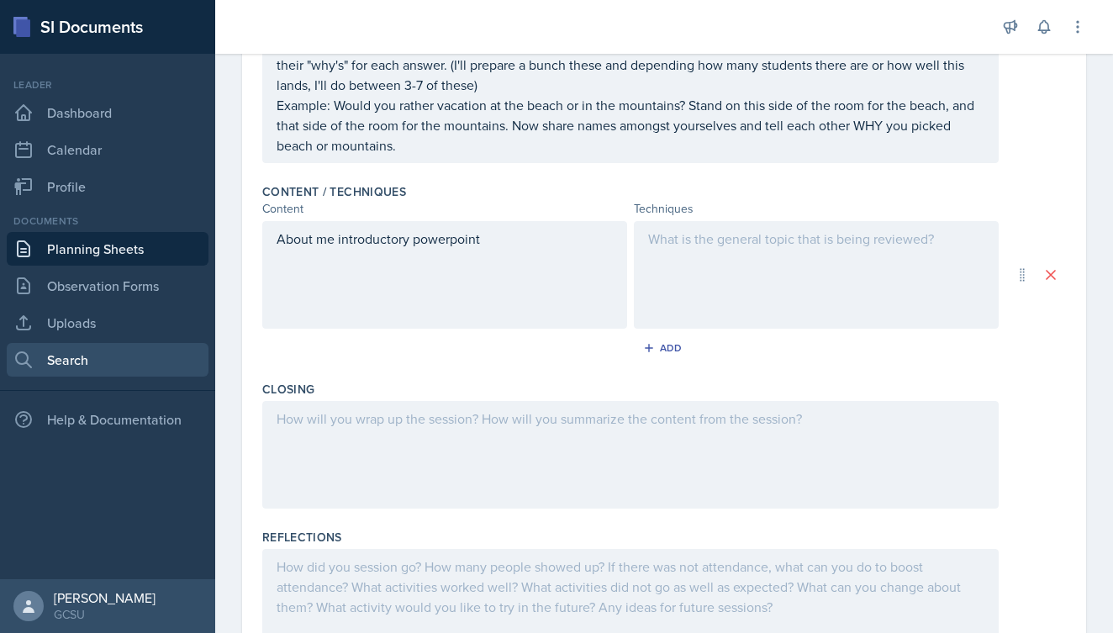
click at [73, 349] on link "Search" at bounding box center [108, 360] width 202 height 34
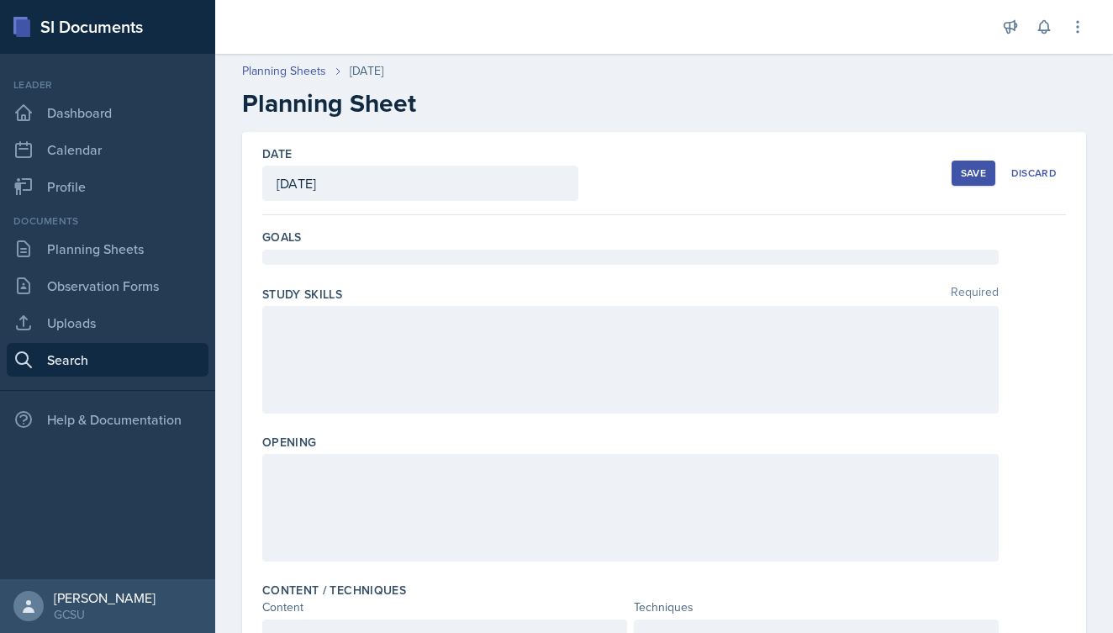
select select "all"
select select "1"
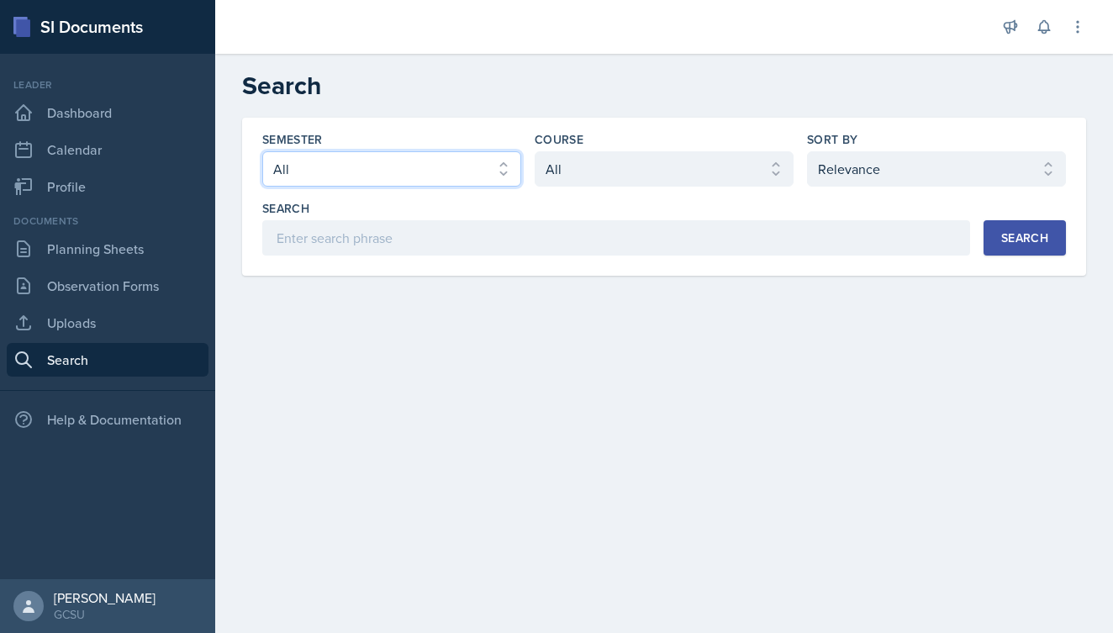
select select "838c426c-7ba8-4b05-94c8-22f19dd4c5cc"
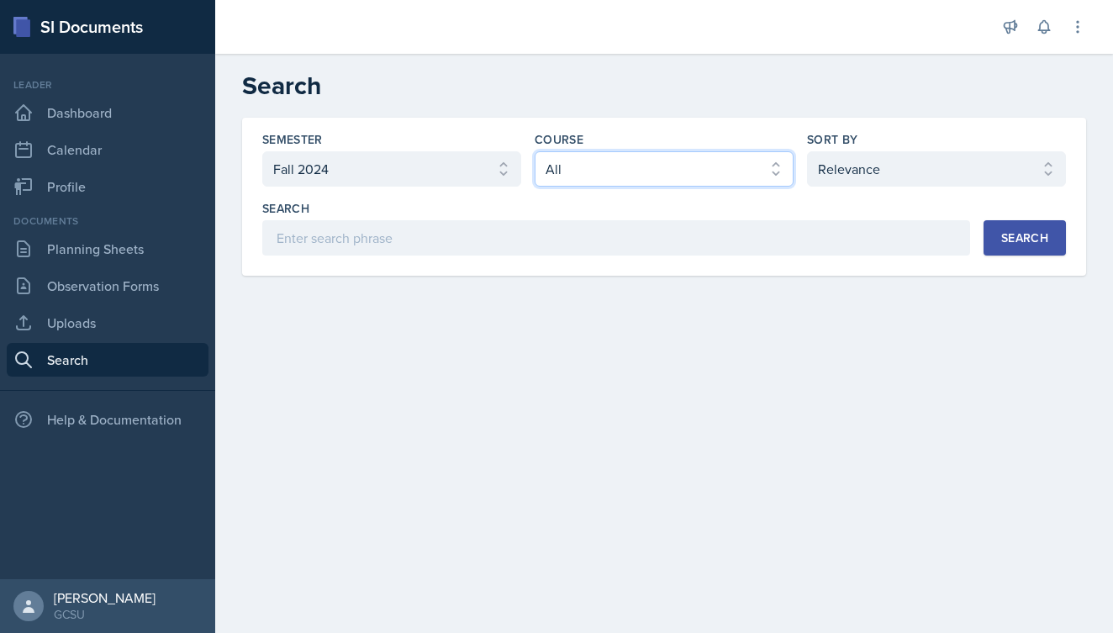
select select "36541d13-729a-45ef-a9cb-922687840166"
click at [1047, 234] on div "Search" at bounding box center [1025, 237] width 47 height 13
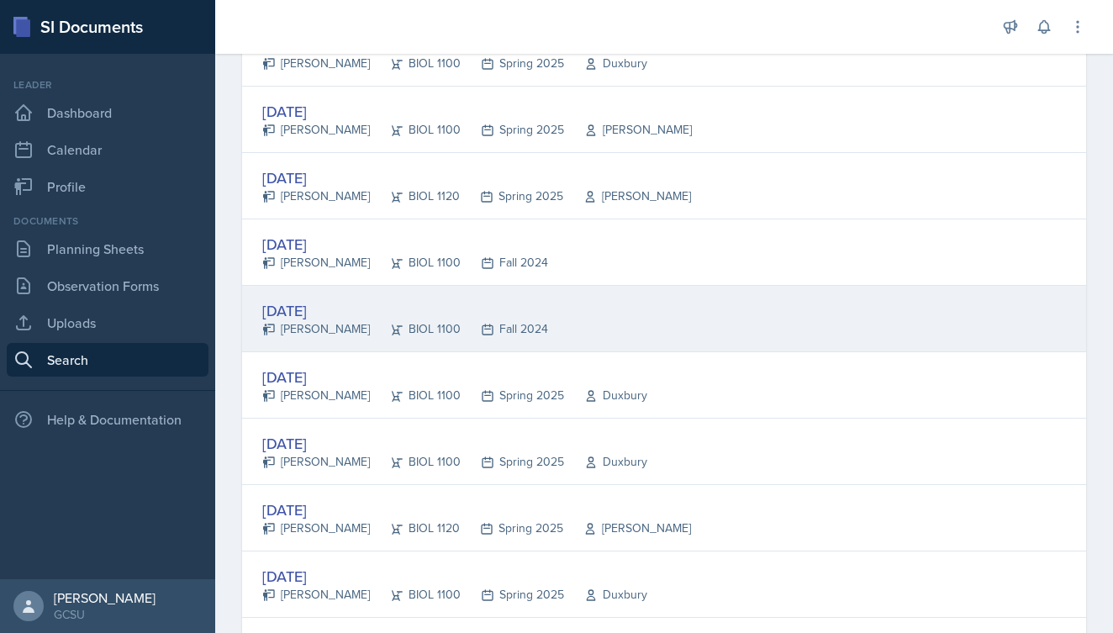
scroll to position [2777, 0]
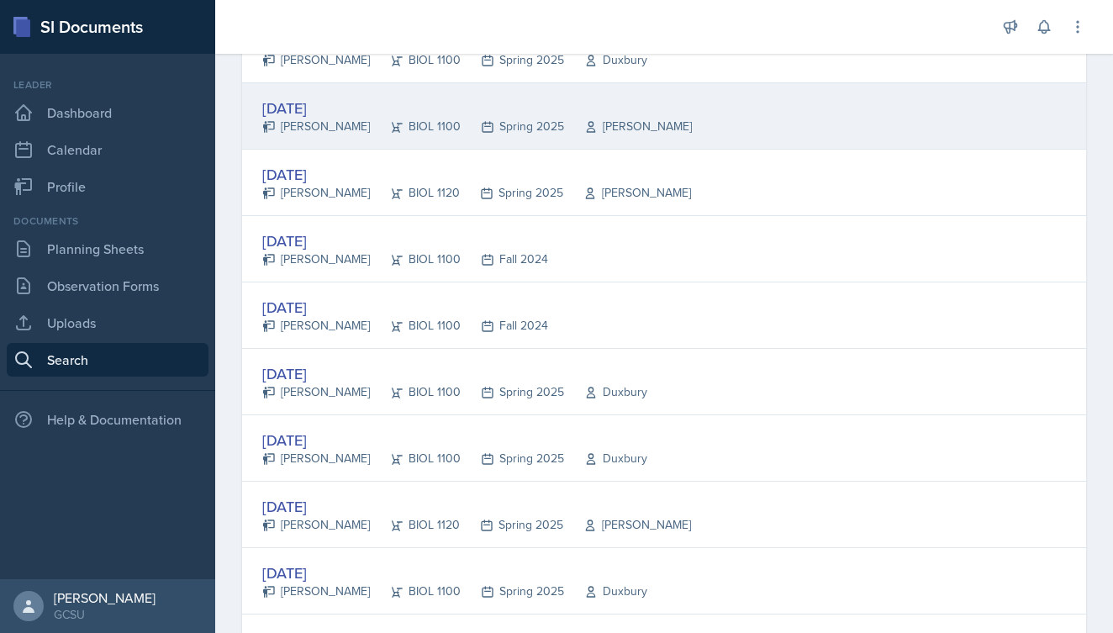
click at [329, 122] on div "[PERSON_NAME]" at bounding box center [316, 127] width 108 height 18
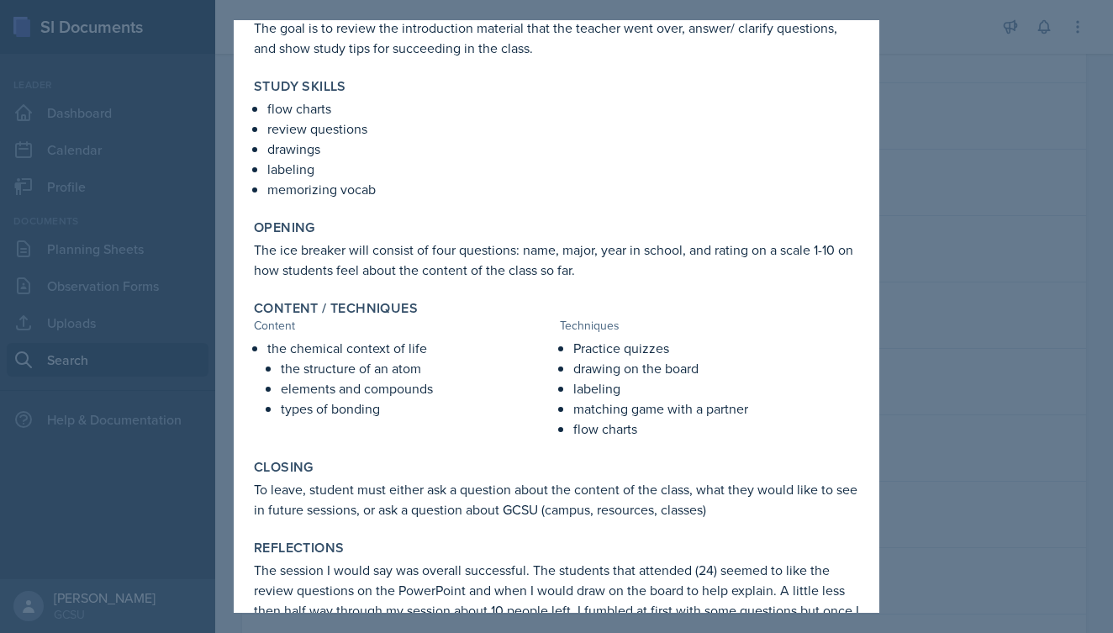
scroll to position [111, 0]
click at [1040, 252] on div at bounding box center [556, 316] width 1113 height 633
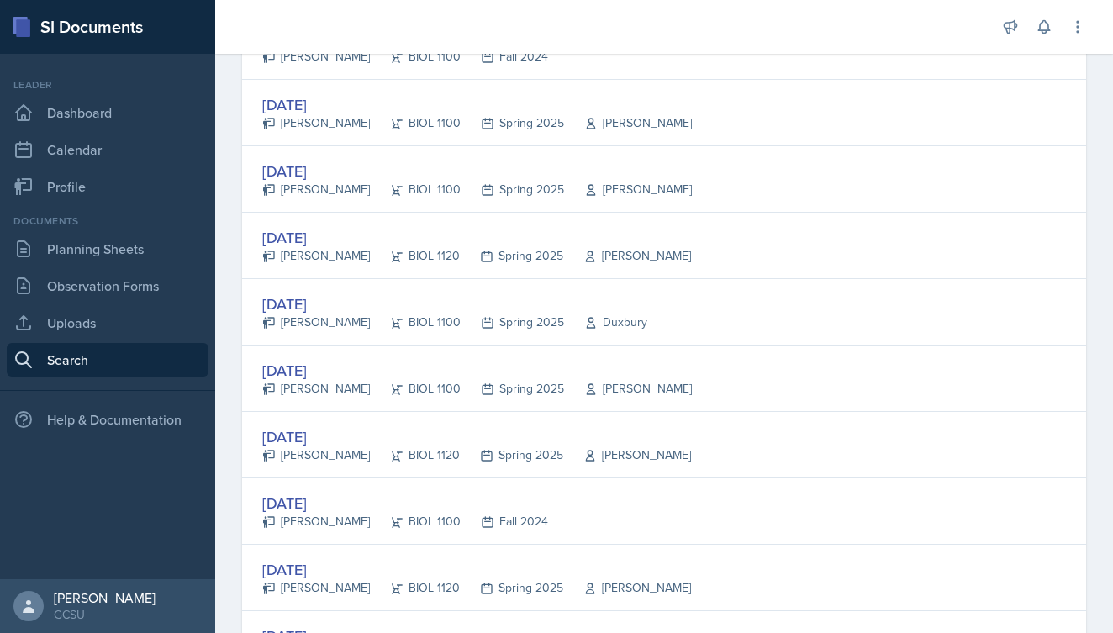
scroll to position [556, 0]
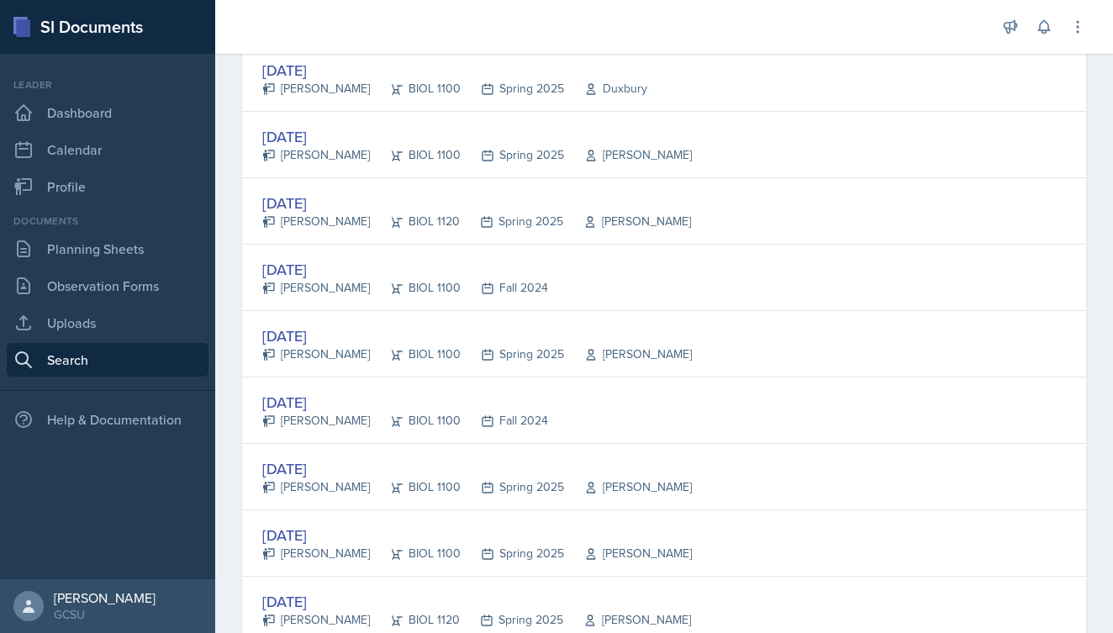
click at [124, 231] on div "Documents Planning Sheets Observation Forms Uploads Search" at bounding box center [108, 295] width 202 height 163
click at [124, 243] on link "Planning Sheets" at bounding box center [108, 249] width 202 height 34
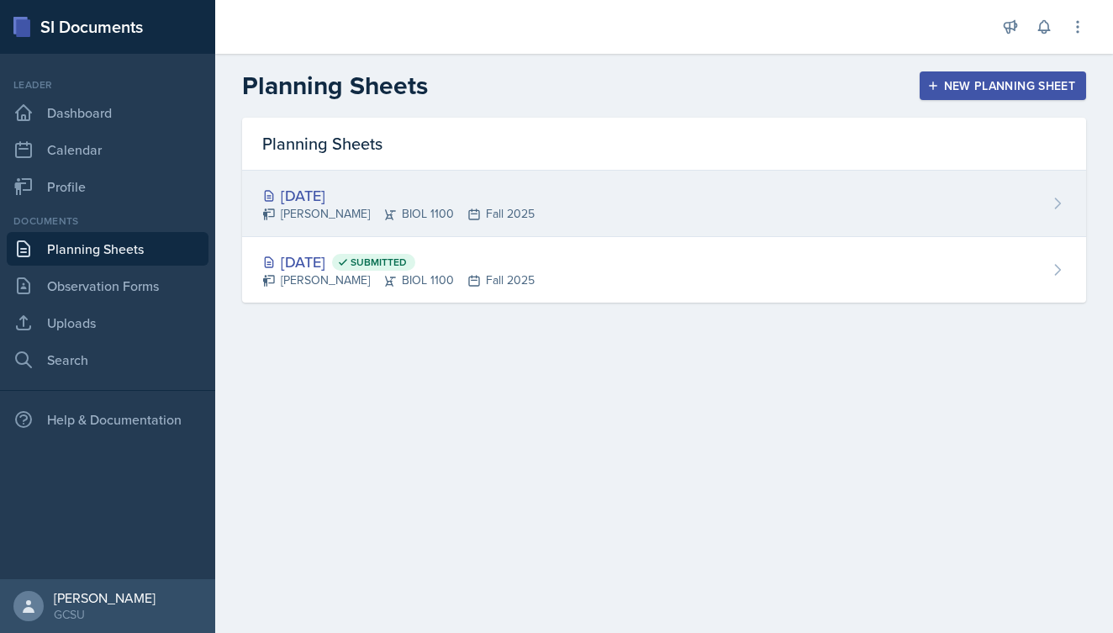
click at [538, 182] on div "[DATE] [PERSON_NAME] BIOL 1100 Fall 2025" at bounding box center [664, 204] width 844 height 66
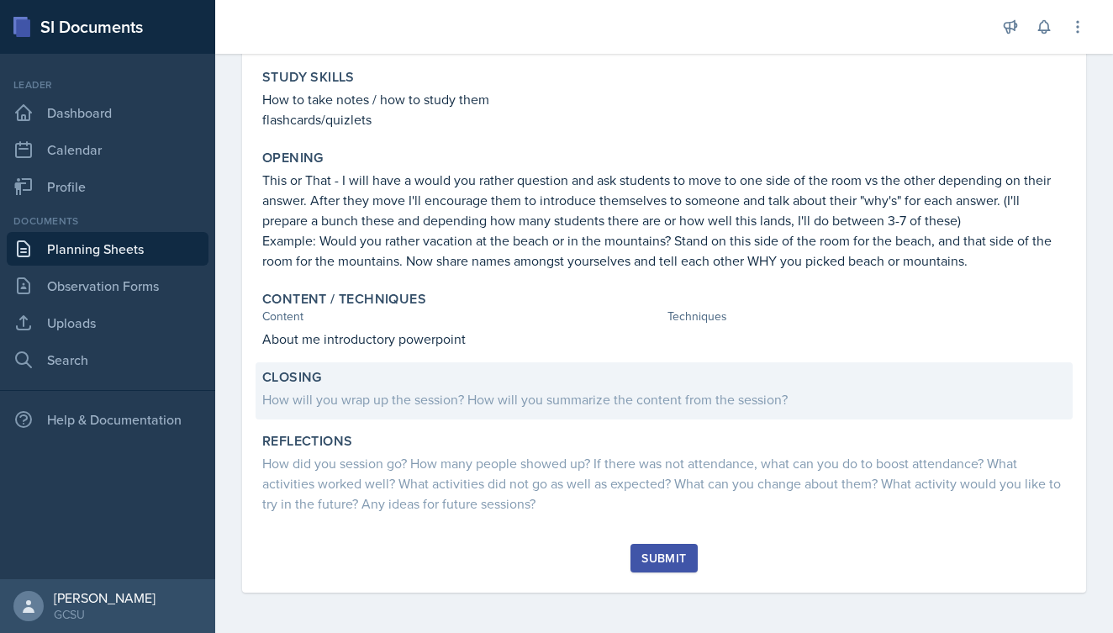
scroll to position [251, 0]
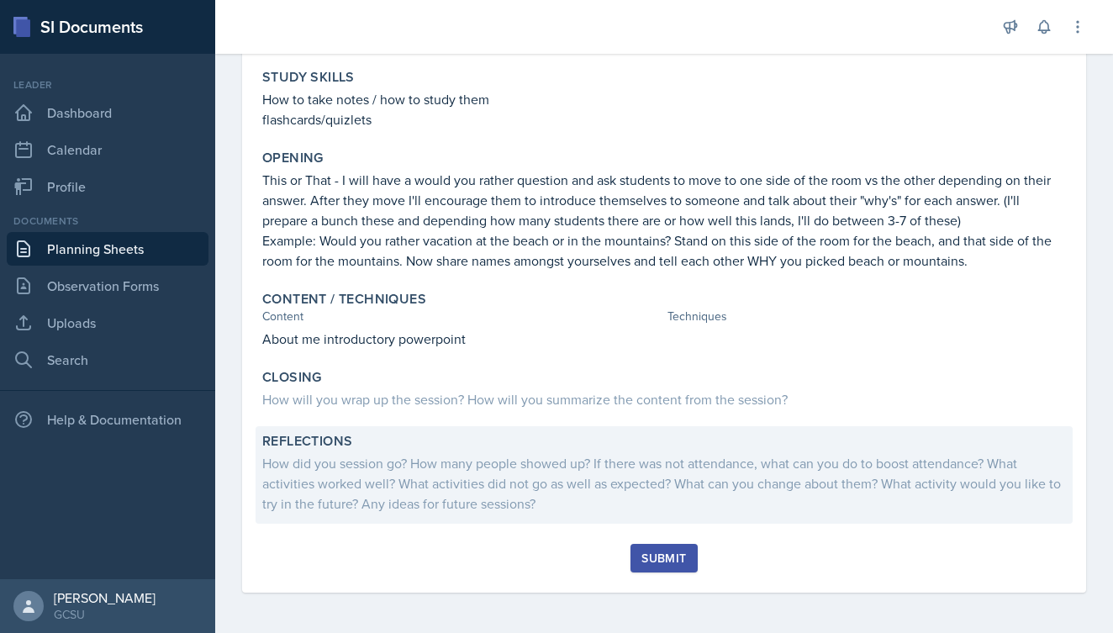
click at [398, 493] on div "How did you session go? How many people showed up? If there was not attendance,…" at bounding box center [664, 483] width 804 height 61
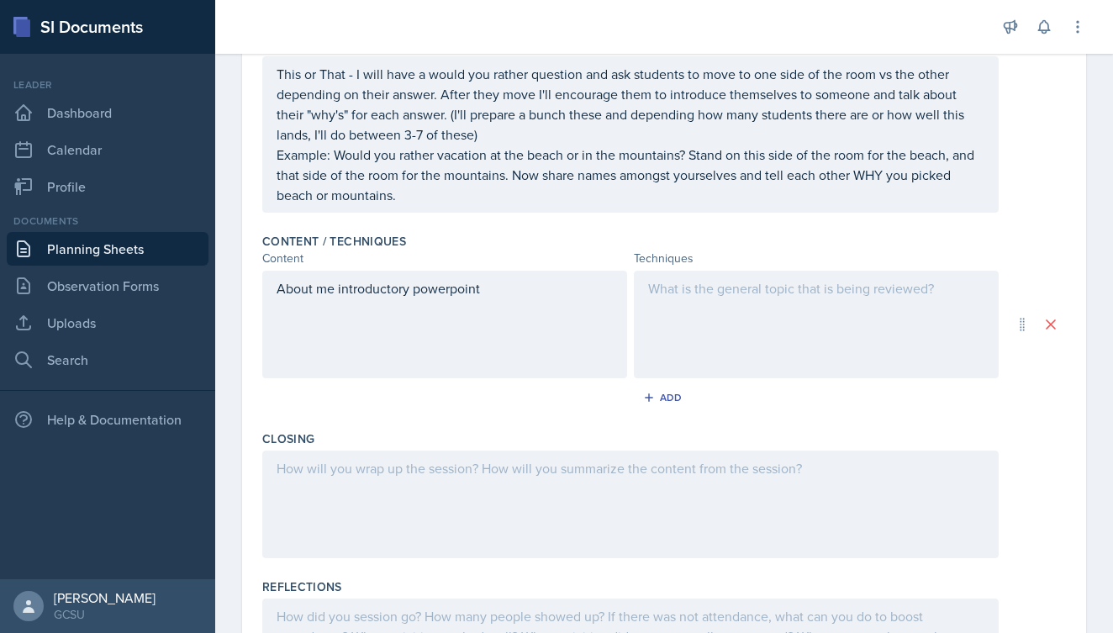
scroll to position [503, 0]
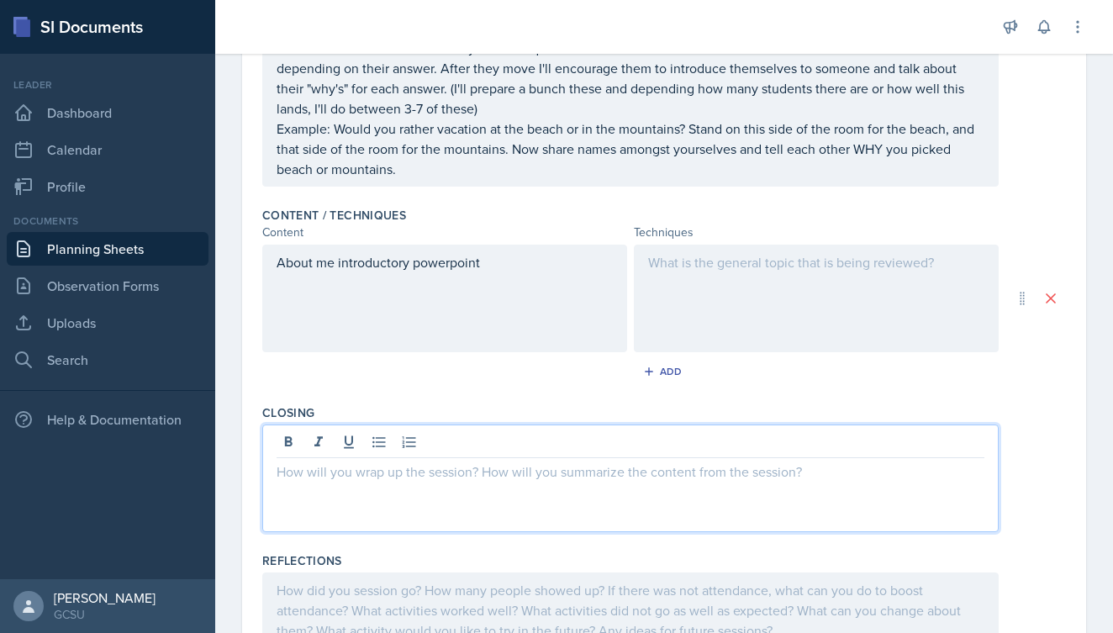
click at [357, 445] on div at bounding box center [630, 479] width 737 height 108
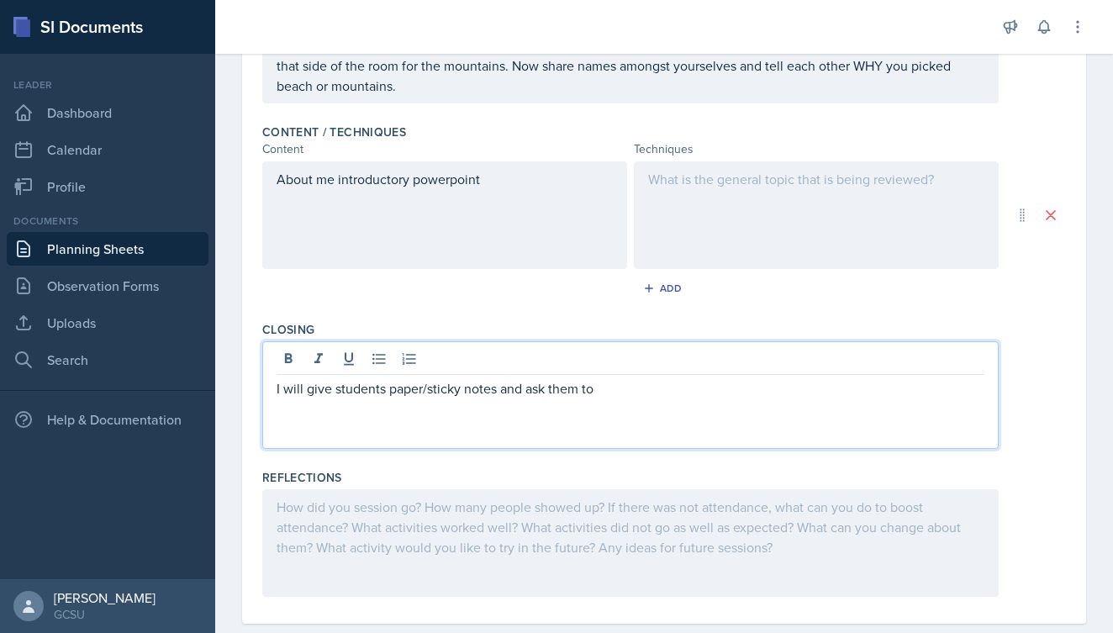
scroll to position [616, 0]
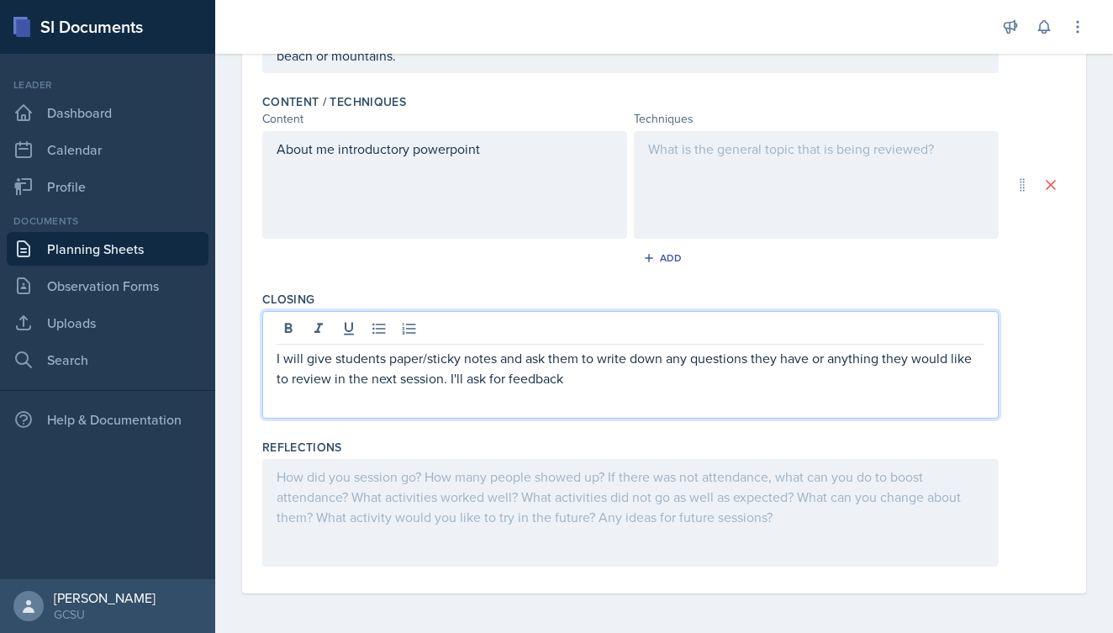
click at [274, 357] on div "I will give students paper/sticky notes and ask them to write down any question…" at bounding box center [630, 365] width 737 height 108
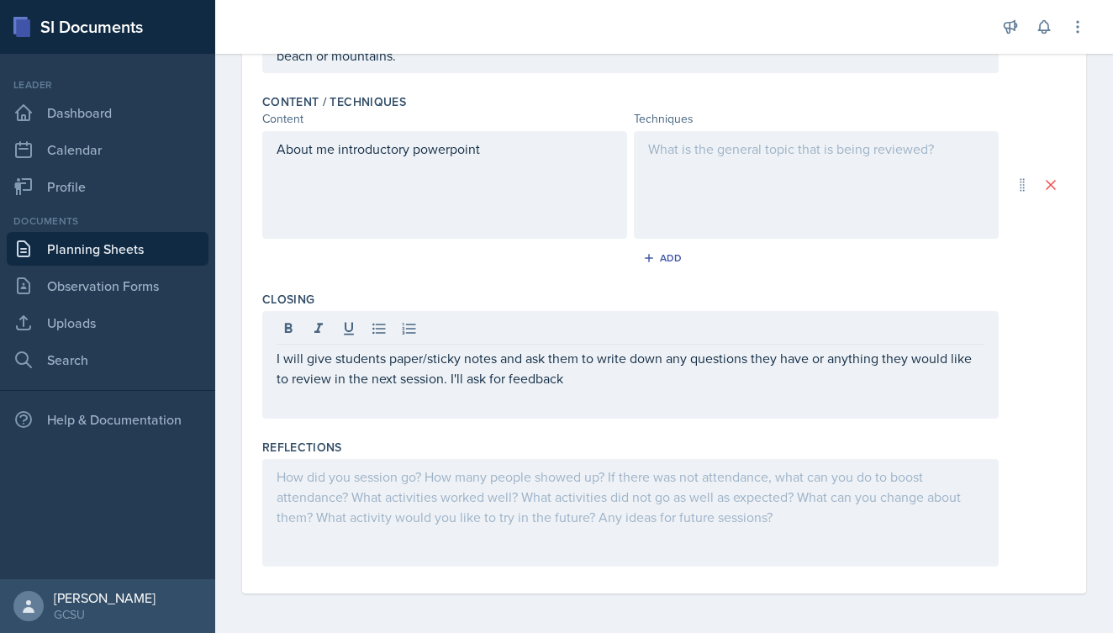
click at [274, 357] on div "I will give students paper/sticky notes and ask them to write down any question…" at bounding box center [630, 365] width 737 height 108
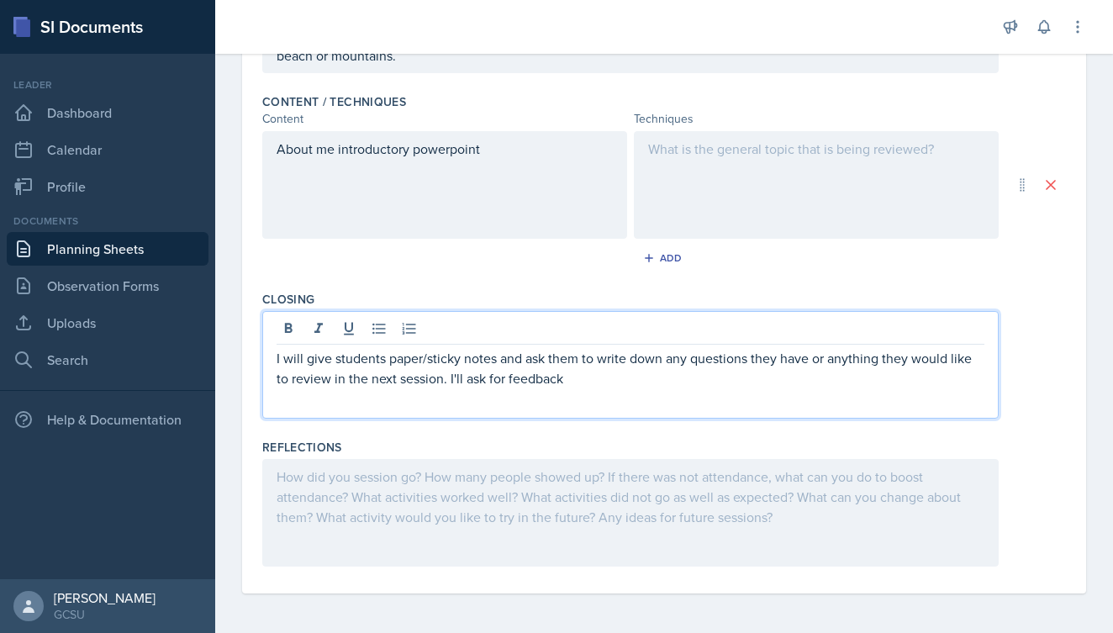
click at [276, 362] on div "I will give students paper/sticky notes and ask them to write down any question…" at bounding box center [630, 365] width 737 height 108
click at [279, 357] on p "I will give students paper/sticky notes and ask them to write down any question…" at bounding box center [631, 368] width 708 height 40
click at [736, 383] on p "Ticket out the Door - I will give students paper/sticky notes and ask them to w…" at bounding box center [631, 368] width 708 height 40
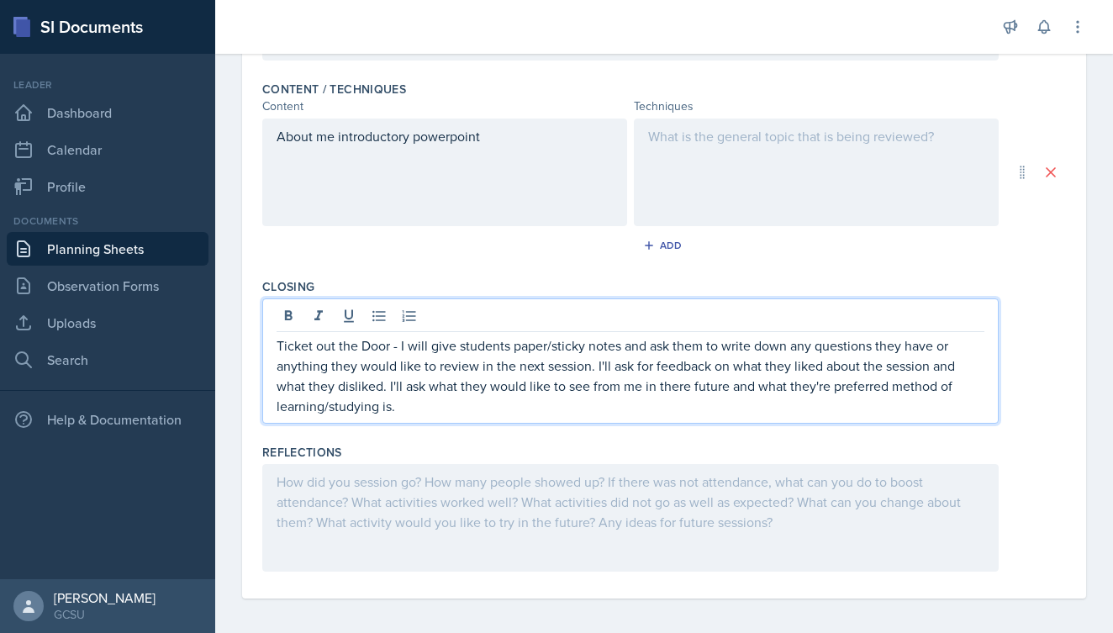
scroll to position [634, 0]
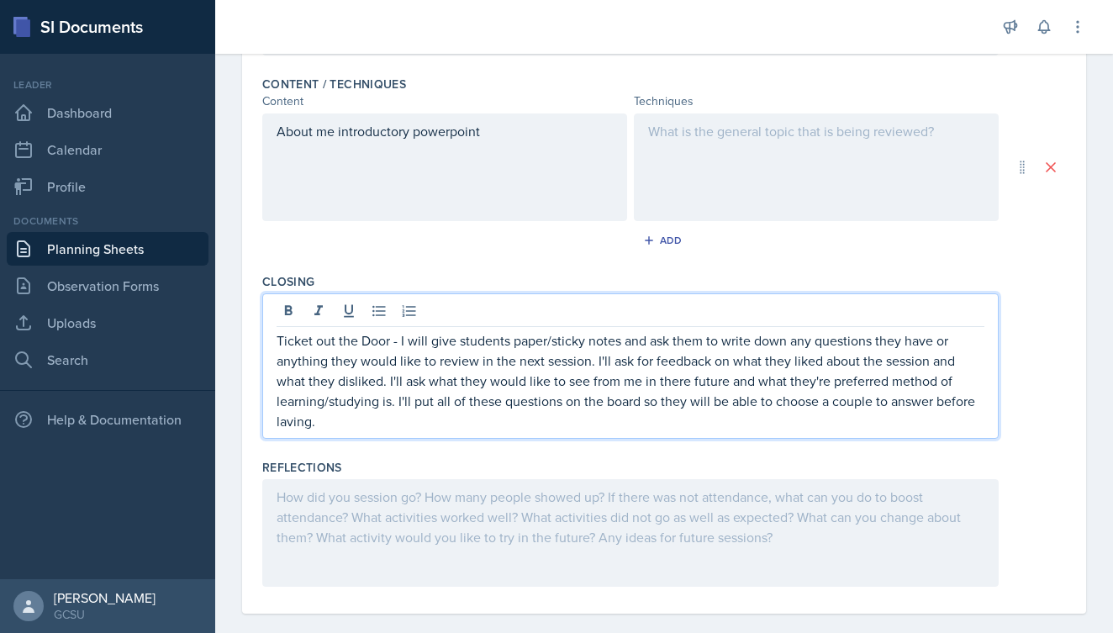
click at [279, 429] on p "Ticket out the Door - I will give students paper/sticky notes and ask them to w…" at bounding box center [631, 380] width 708 height 101
click at [369, 420] on p "Ticket out the Door - I will give students paper/sticky notes and ask them to w…" at bounding box center [631, 380] width 708 height 101
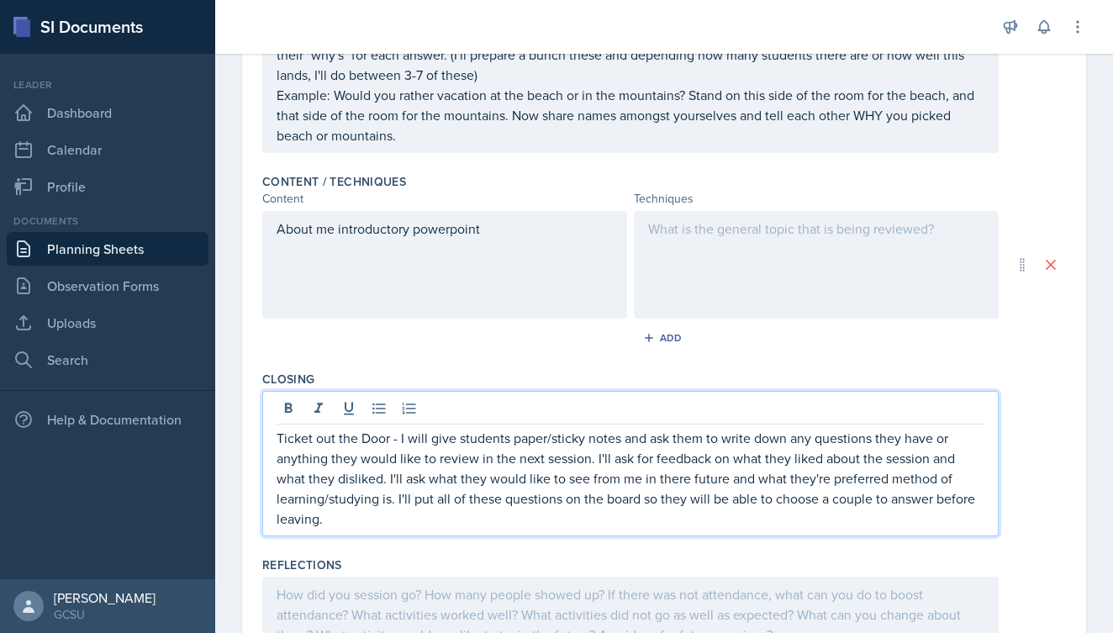
scroll to position [537, 0]
click at [638, 504] on p "Ticket out the Door - I will give students paper/sticky notes and ask them to w…" at bounding box center [631, 477] width 708 height 101
click at [573, 516] on p "Ticket out the Door - I will give students paper/sticky notes and ask them to w…" at bounding box center [631, 477] width 708 height 101
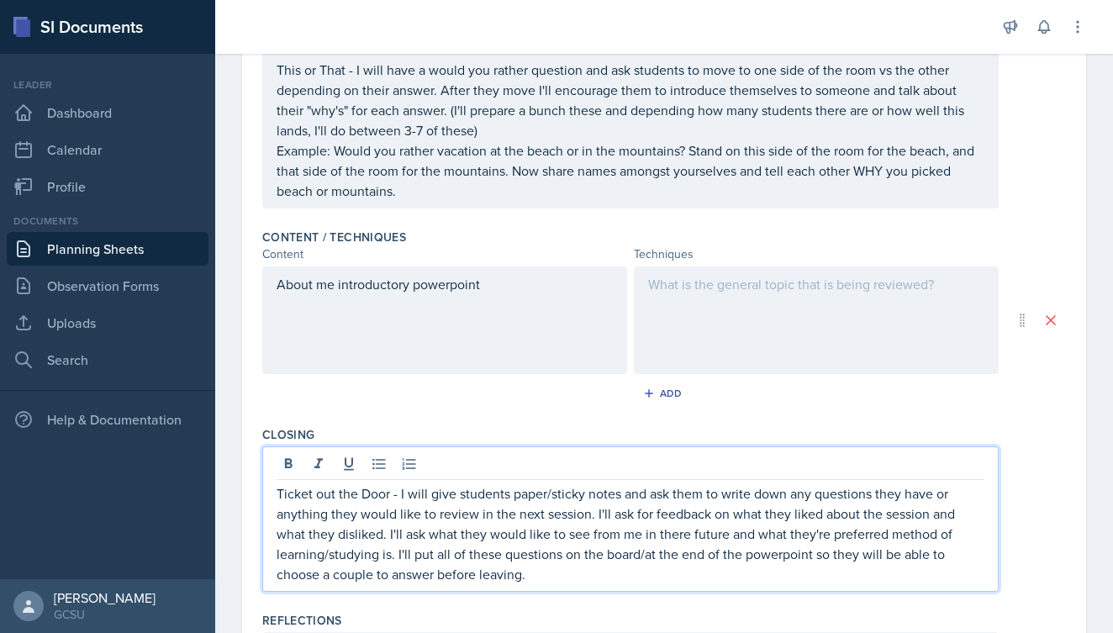
scroll to position [482, 0]
click at [275, 286] on div "About me introductory powerpoint" at bounding box center [444, 320] width 365 height 108
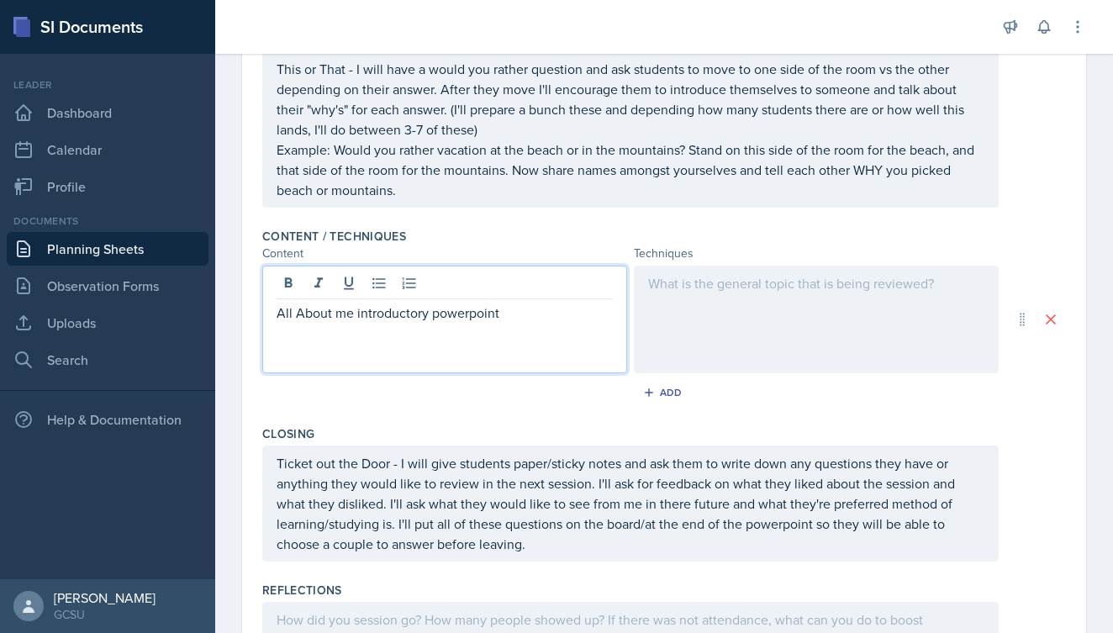
click at [298, 311] on p "All About me introductory powerpoint" at bounding box center [445, 313] width 336 height 20
drag, startPoint x: 349, startPoint y: 314, endPoint x: 521, endPoint y: 312, distance: 172.4
click at [521, 313] on p "All about me introductory powerpoint" at bounding box center [445, 313] width 336 height 20
copy p "introductory powerpoint"
click at [760, 305] on div at bounding box center [816, 320] width 365 height 108
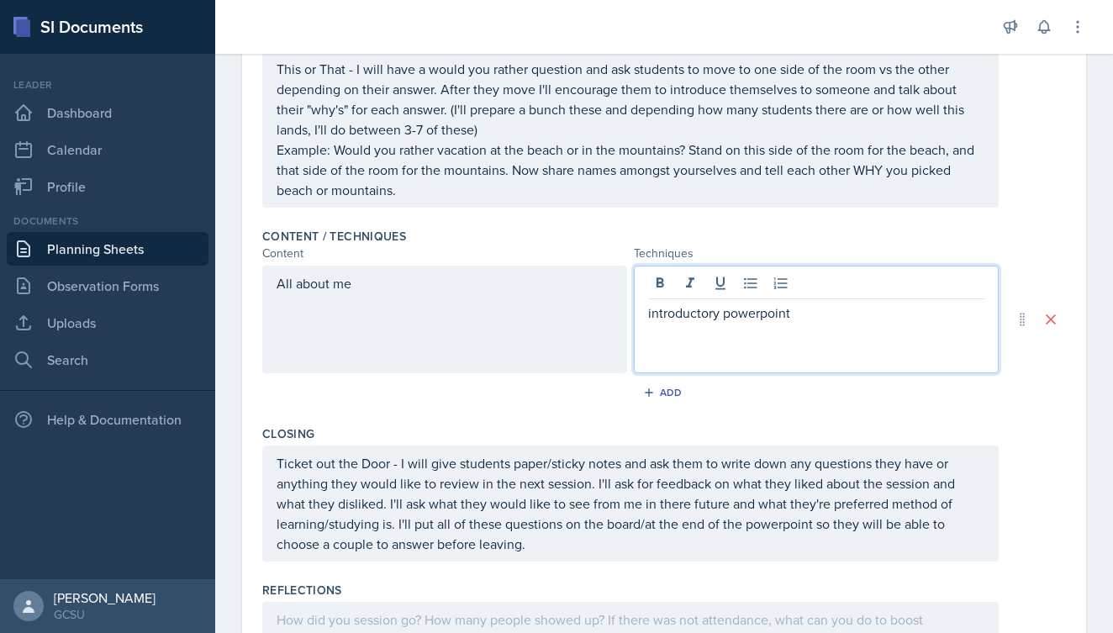
click at [431, 296] on div "All about me" at bounding box center [444, 320] width 365 height 108
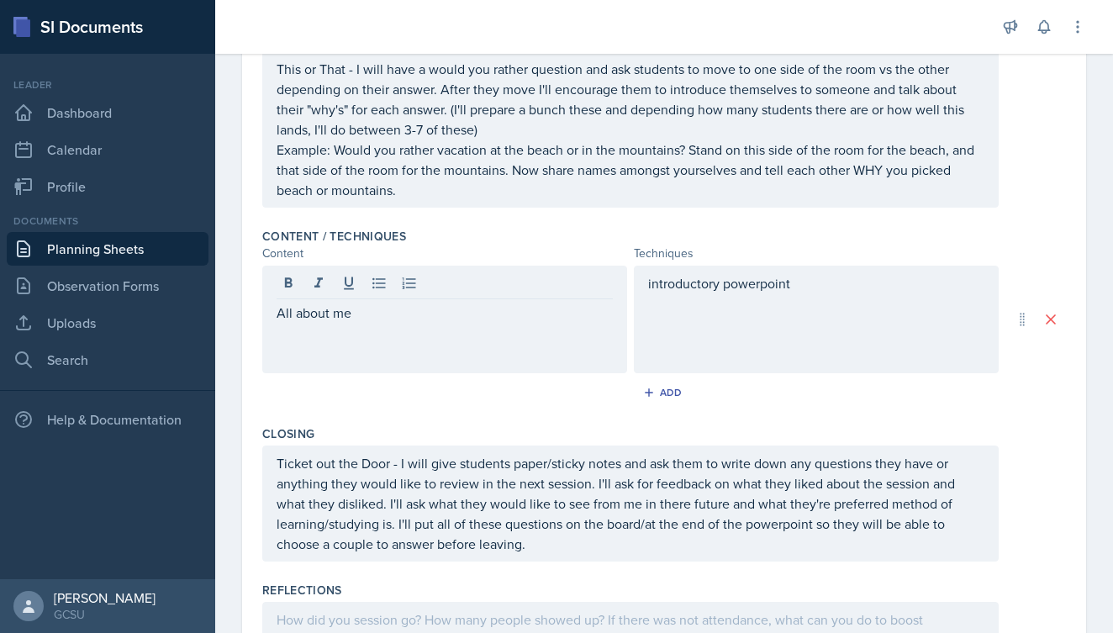
click at [561, 423] on div "Closing Ticket out the Door - I will give students paper/sticky notes and ask t…" at bounding box center [664, 497] width 804 height 156
click at [652, 294] on div "introductory powerpoint" at bounding box center [816, 320] width 365 height 108
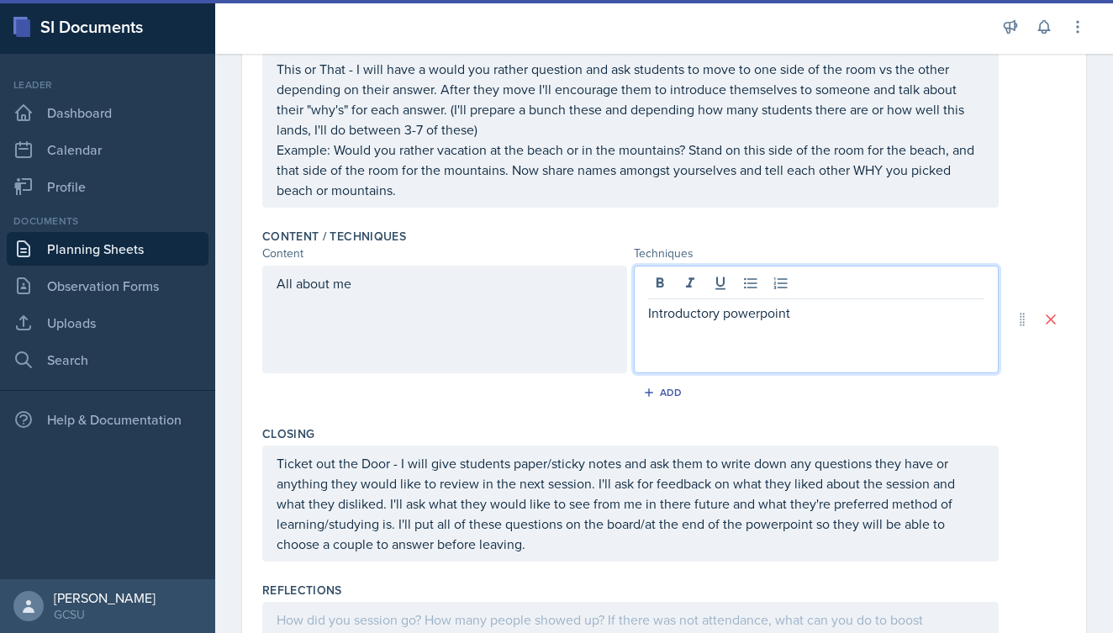
click at [550, 388] on div "Add" at bounding box center [664, 396] width 804 height 32
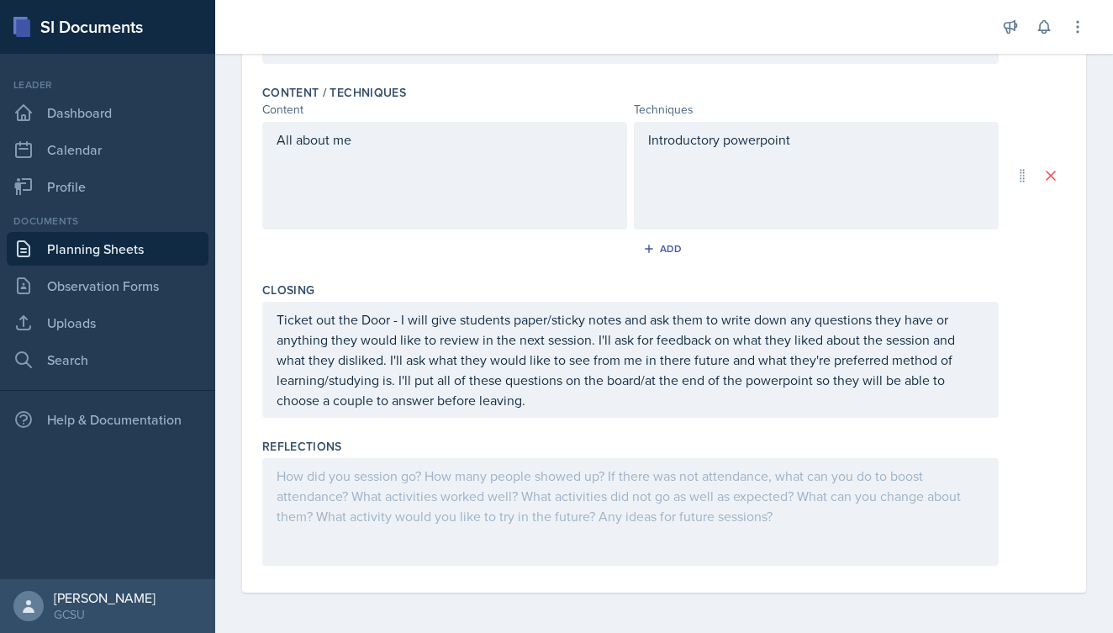
scroll to position [626, 0]
